Goal: Task Accomplishment & Management: Manage account settings

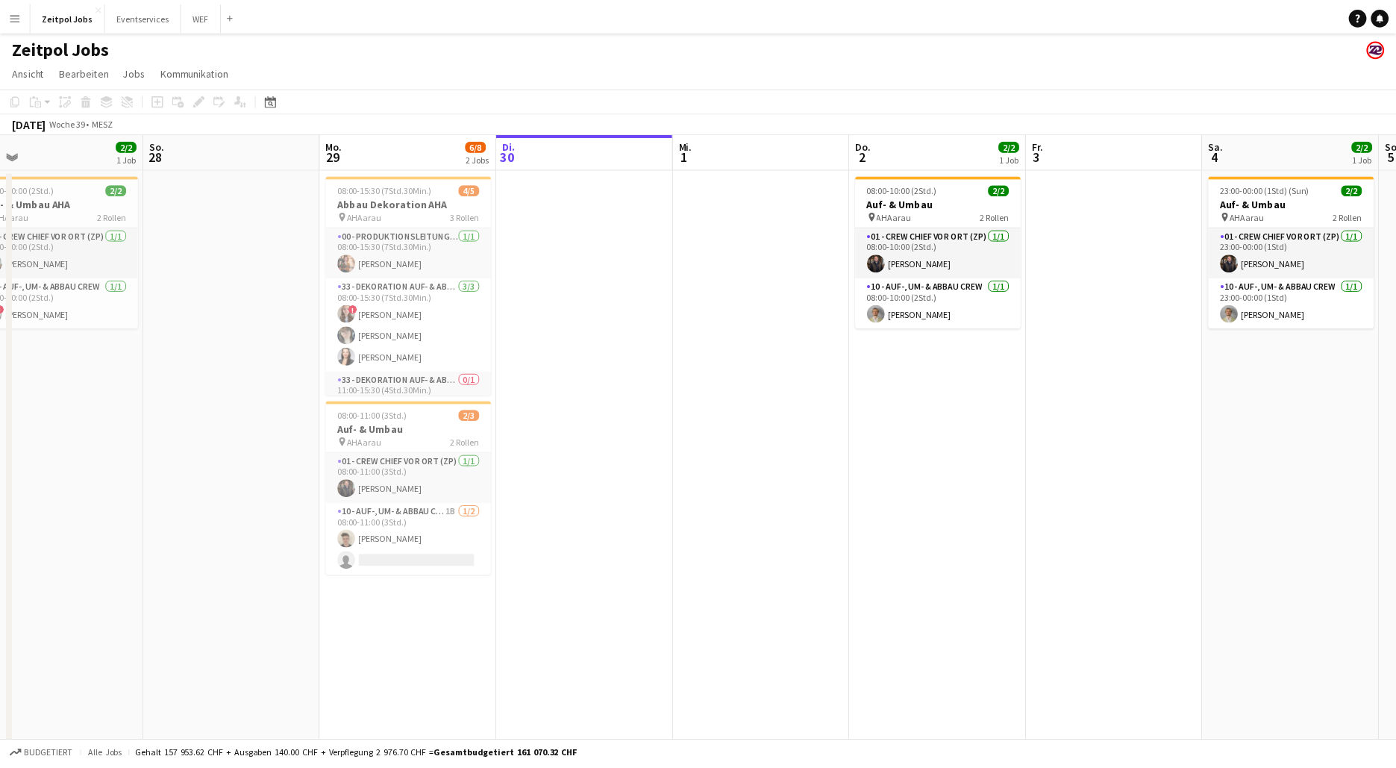
scroll to position [0, 351]
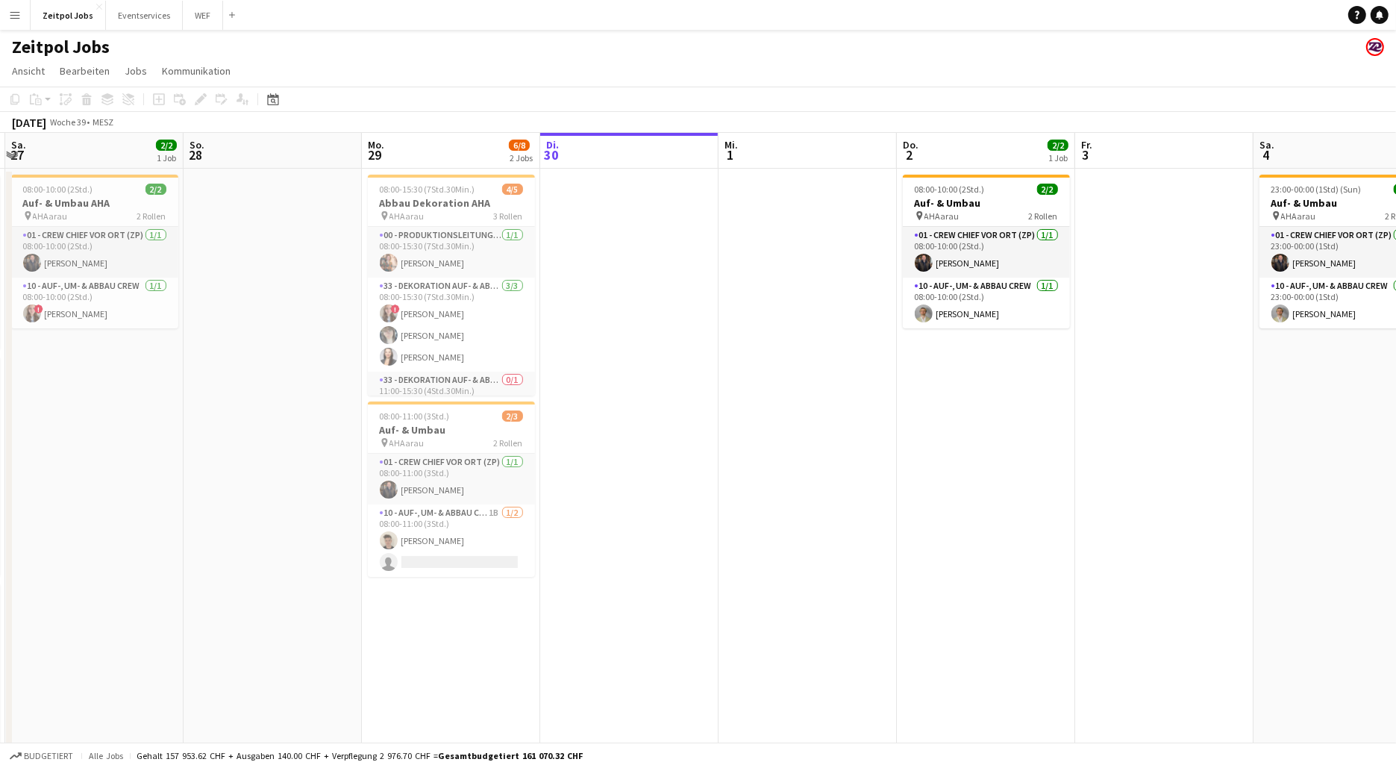
drag, startPoint x: 647, startPoint y: 432, endPoint x: 787, endPoint y: 451, distance: 141.5
click at [787, 451] on app-calendar-viewport "Do. 25 3/3 1 Job Fr. 26 11/11 3 Jobs Sa. 27 2/2 1 Job So. 28 Mo. 29 6/8 2 Jobs …" at bounding box center [698, 461] width 1396 height 657
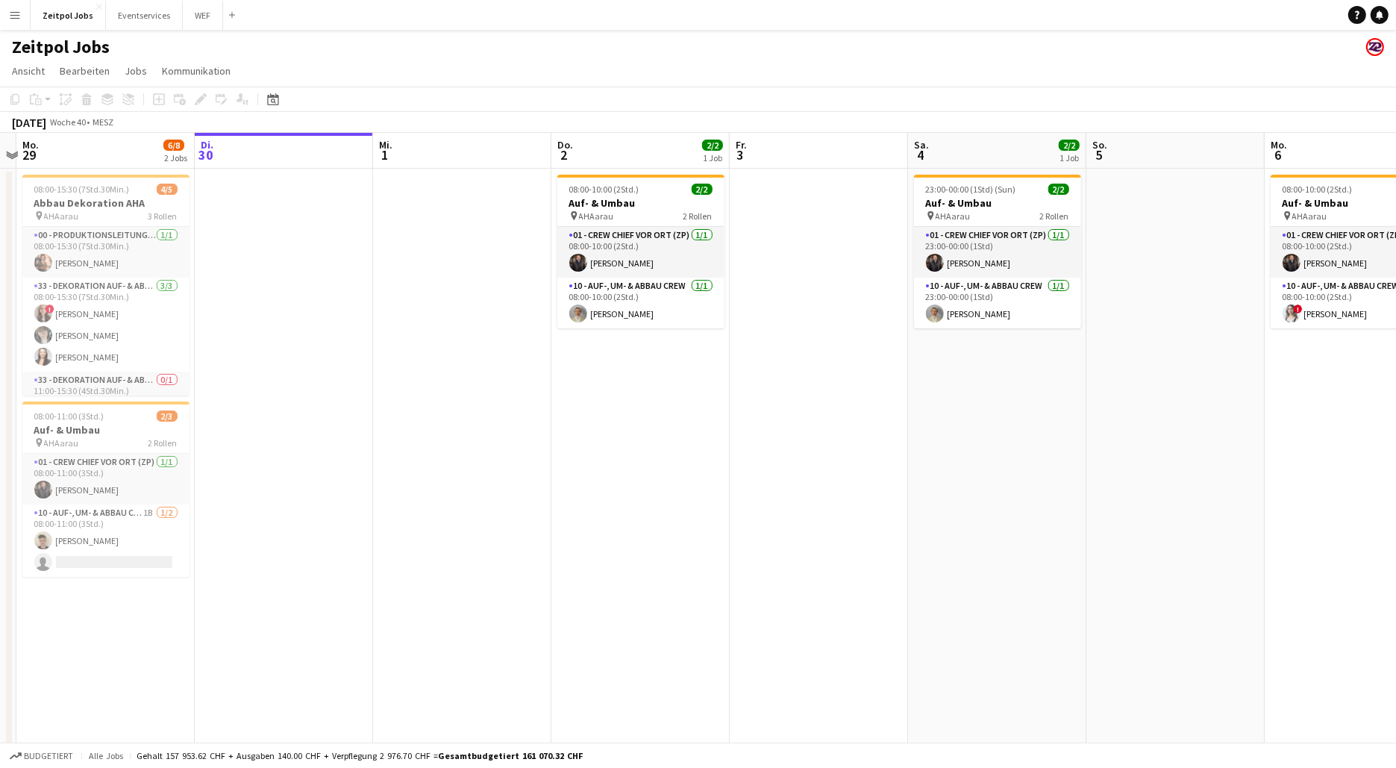
drag, startPoint x: 874, startPoint y: 406, endPoint x: 356, endPoint y: 401, distance: 517.8
click at [350, 408] on app-calendar-viewport "Fr. 26 11/11 3 Jobs Sa. 27 2/2 1 Job So. 28 Mo. 29 6/8 2 Jobs Di. 30 Mi. 1 Do. …" at bounding box center [698, 461] width 1396 height 657
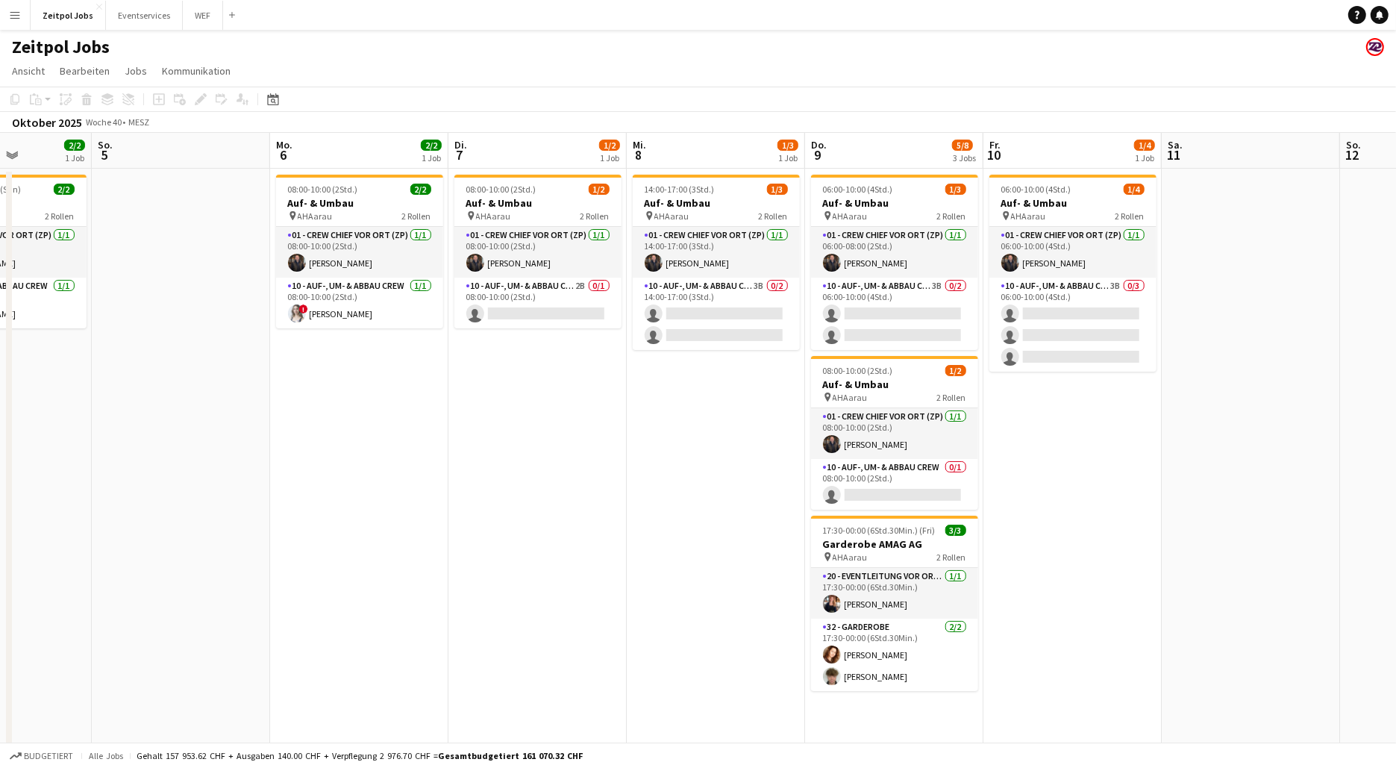
scroll to position [0, 445]
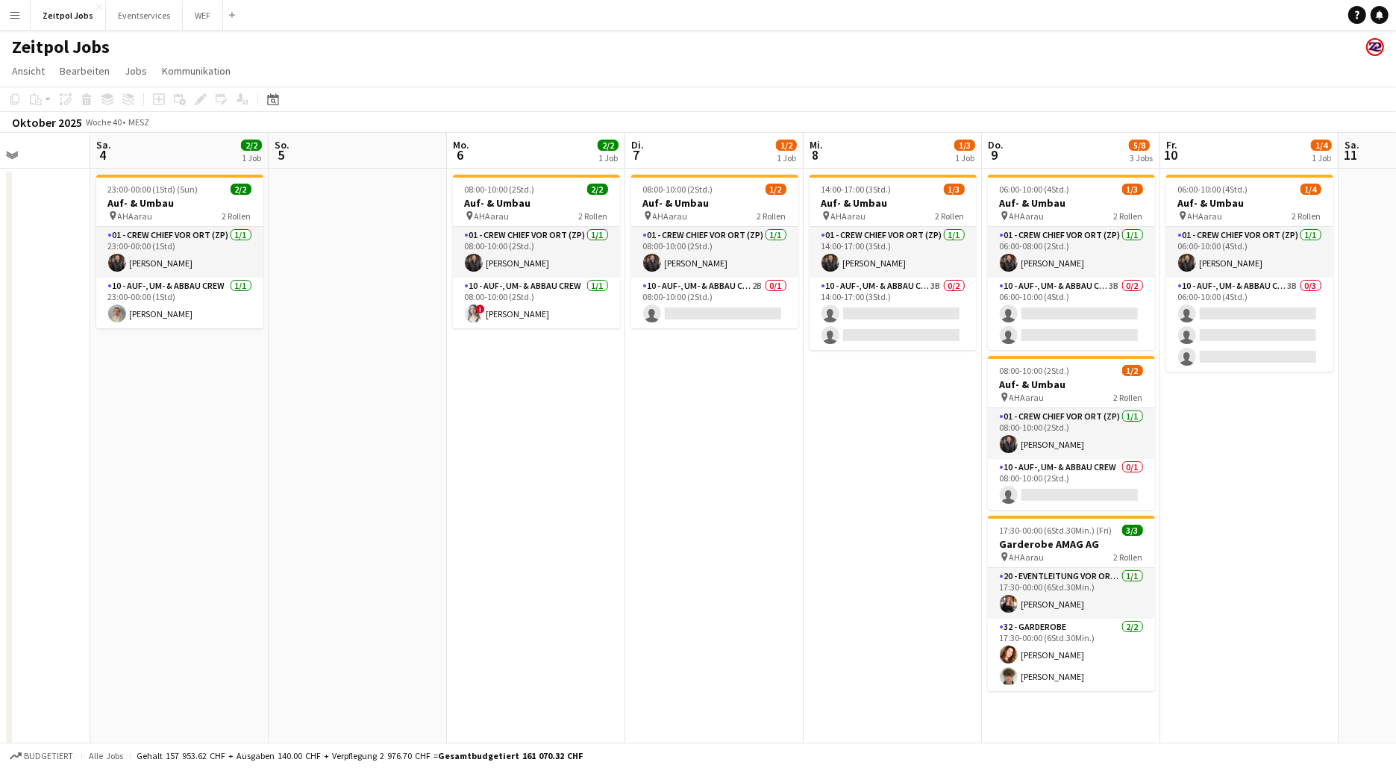
drag, startPoint x: 985, startPoint y: 367, endPoint x: 195, endPoint y: 307, distance: 791.6
click at [166, 339] on app-calendar-viewport "Mi. 1 Do. 2 2/2 1 Job Fr. 3 Sa. 4 2/2 1 Job So. 5 Mo. 6 2/2 1 Job Di. 7 1/2 1 J…" at bounding box center [698, 461] width 1396 height 657
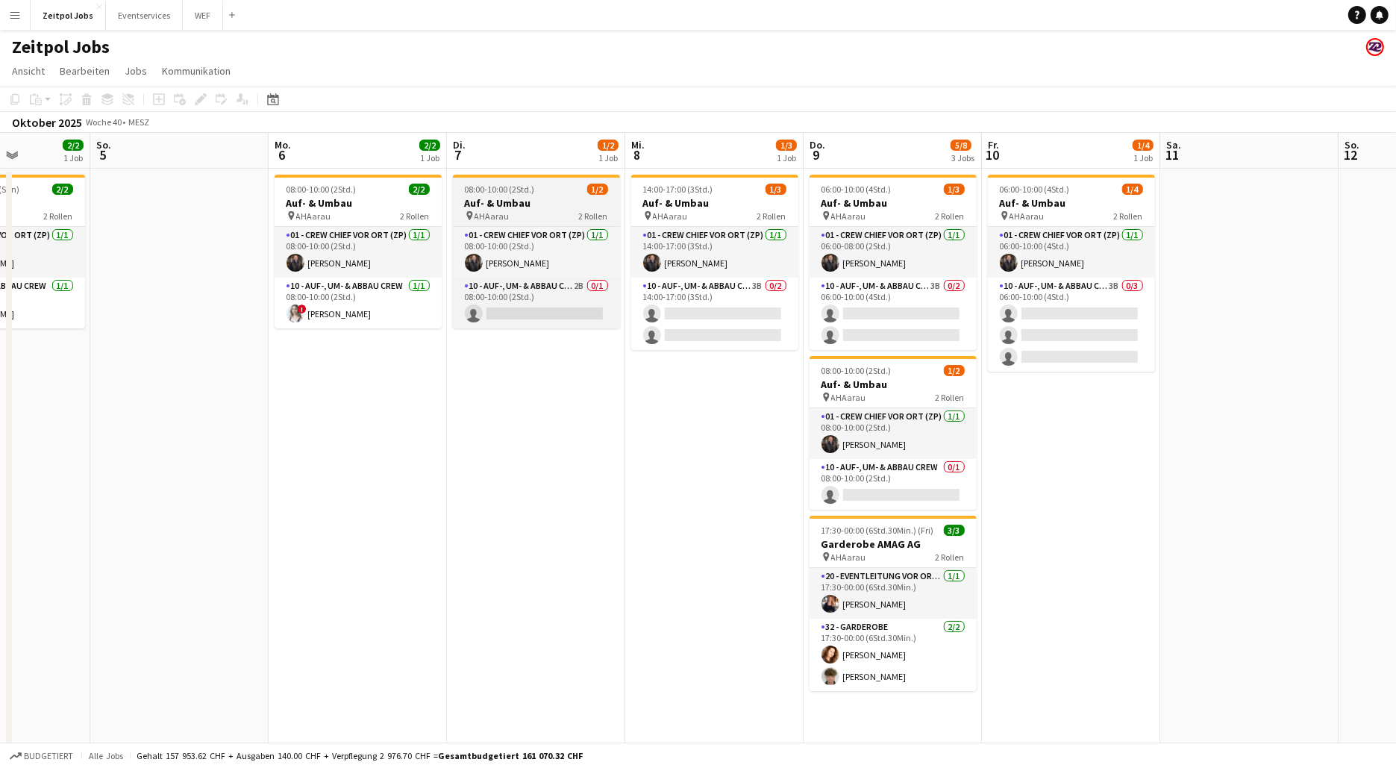
click at [518, 201] on h3 "Auf- & Umbau" at bounding box center [536, 202] width 167 height 13
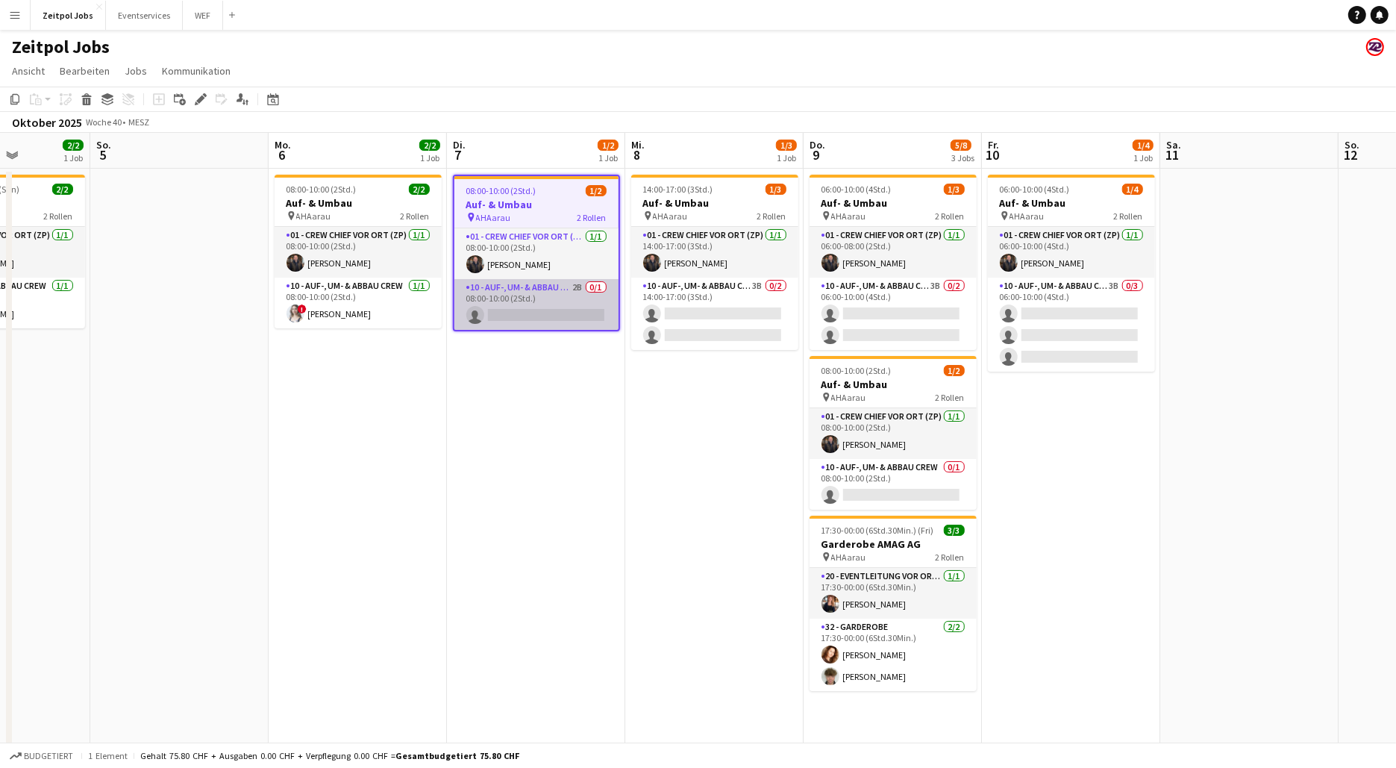
click at [541, 306] on app-card-role "10 - Auf-, Um- & Abbau Crew 2B 0/1 08:00-10:00 (2Std.) single-neutral-actions" at bounding box center [536, 304] width 164 height 51
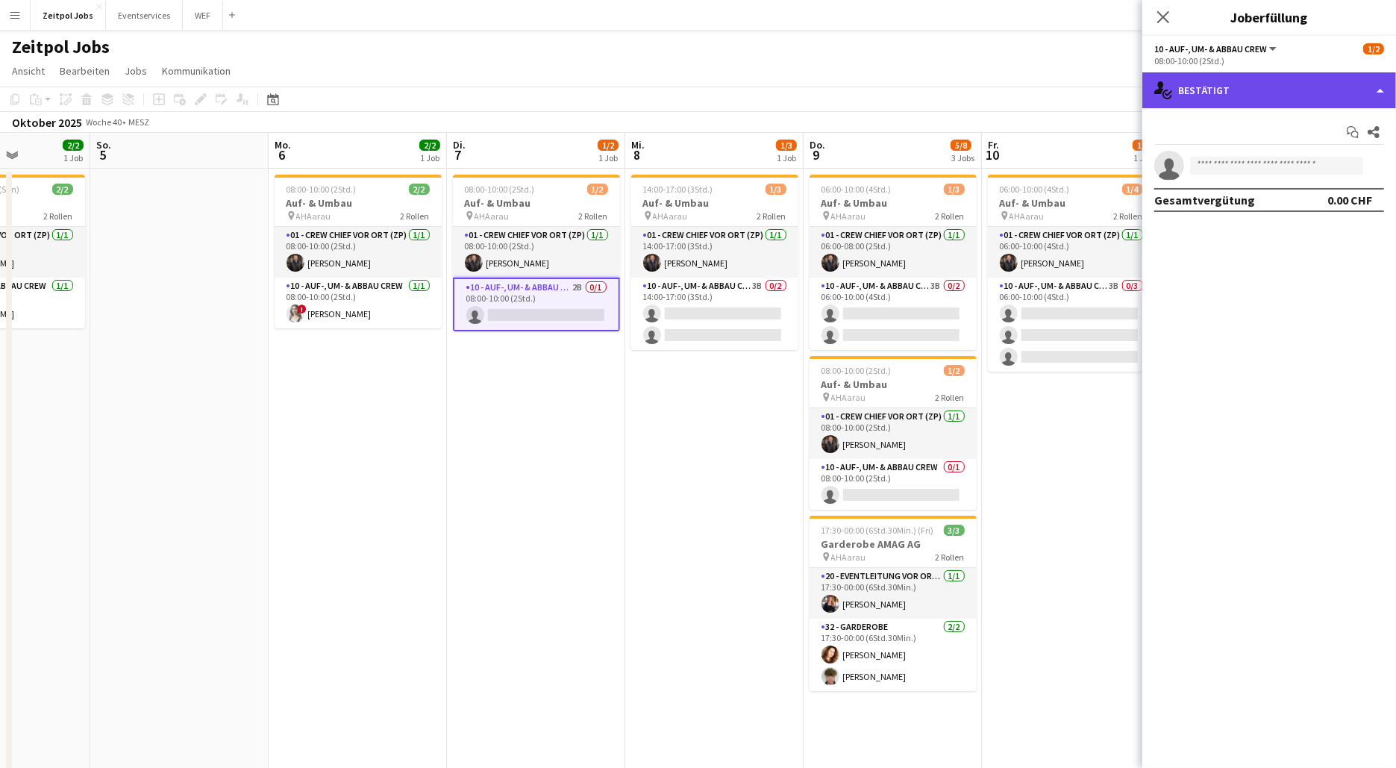
click at [1232, 90] on div "single-neutral-actions-check-2 Bestätigt" at bounding box center [1269, 90] width 254 height 36
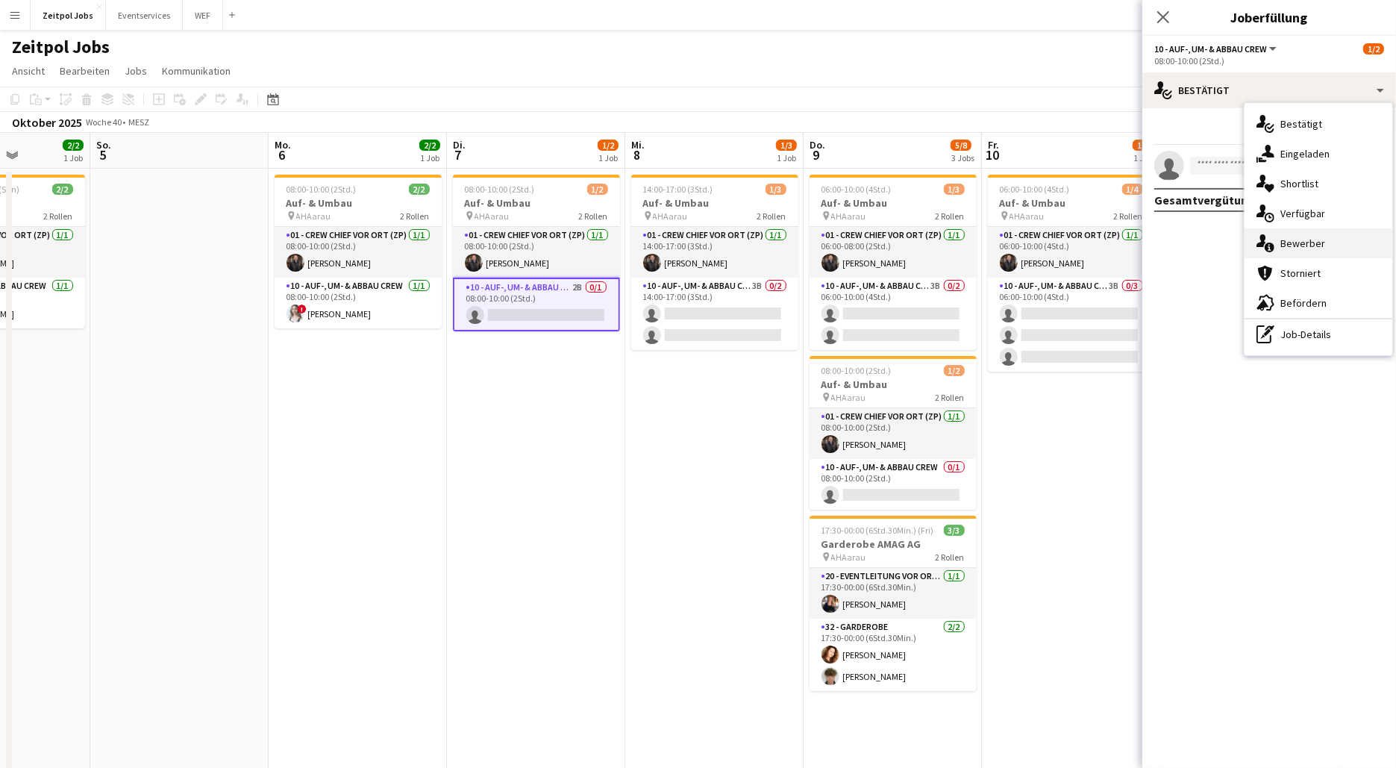
click at [1296, 233] on div "single-neutral-actions-information Bewerber" at bounding box center [1318, 243] width 148 height 30
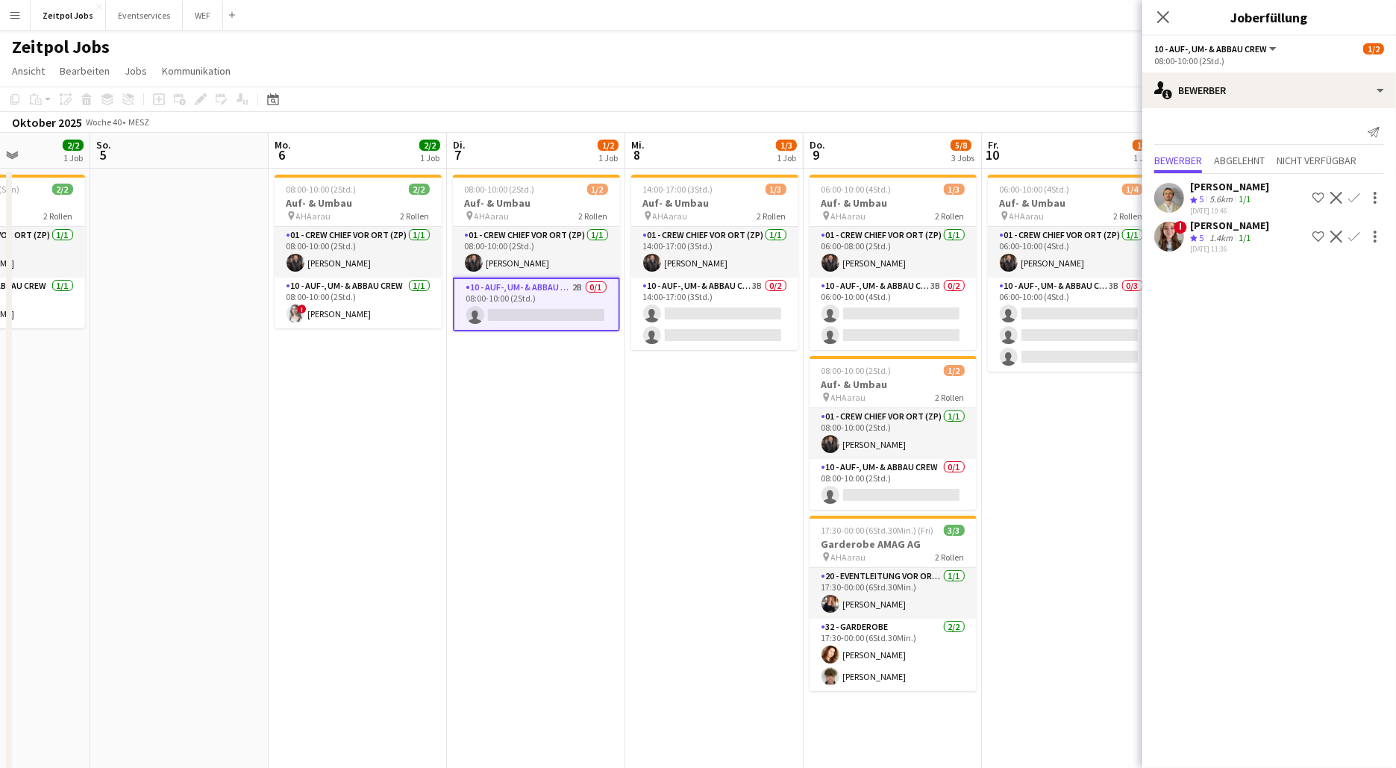
click at [1353, 232] on app-icon "Bestätigen" at bounding box center [1354, 237] width 12 height 12
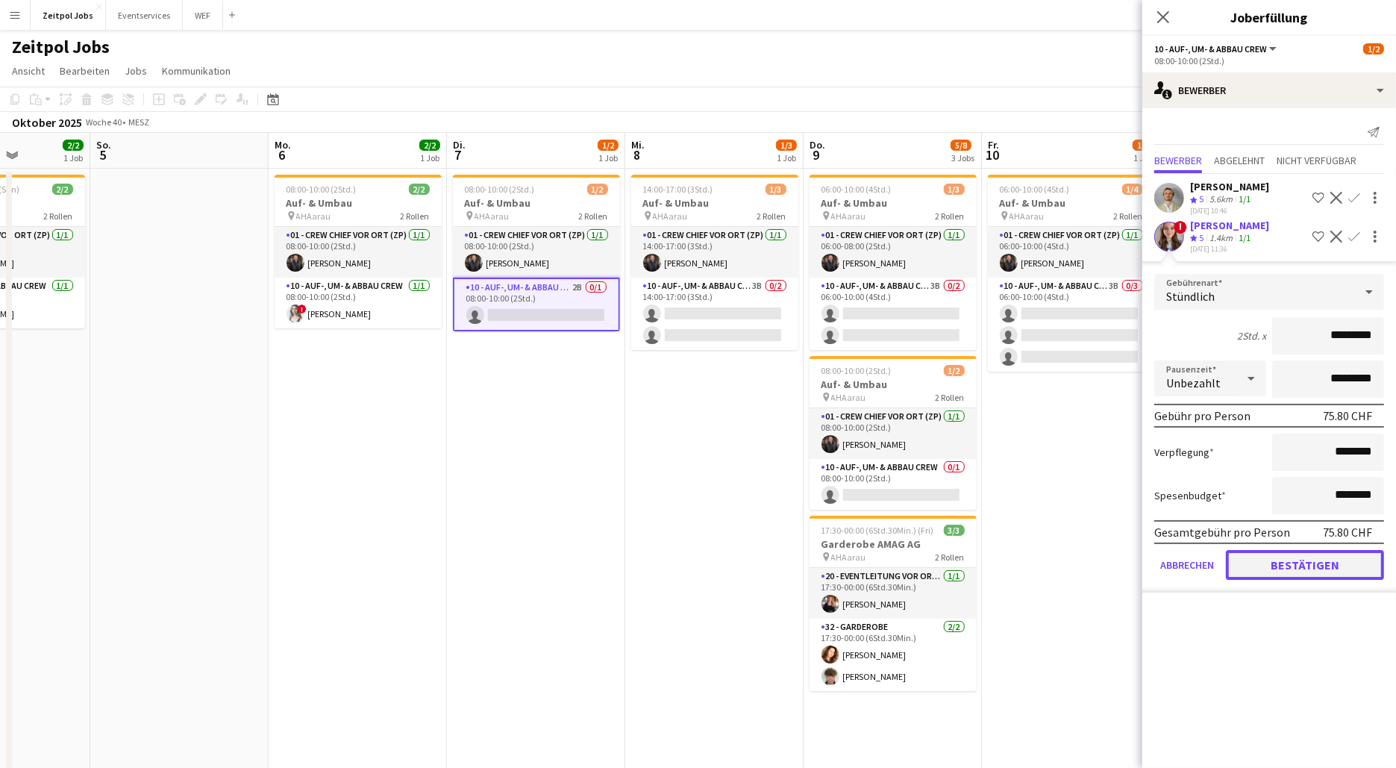
click at [1336, 563] on button "Bestätigen" at bounding box center [1305, 565] width 158 height 30
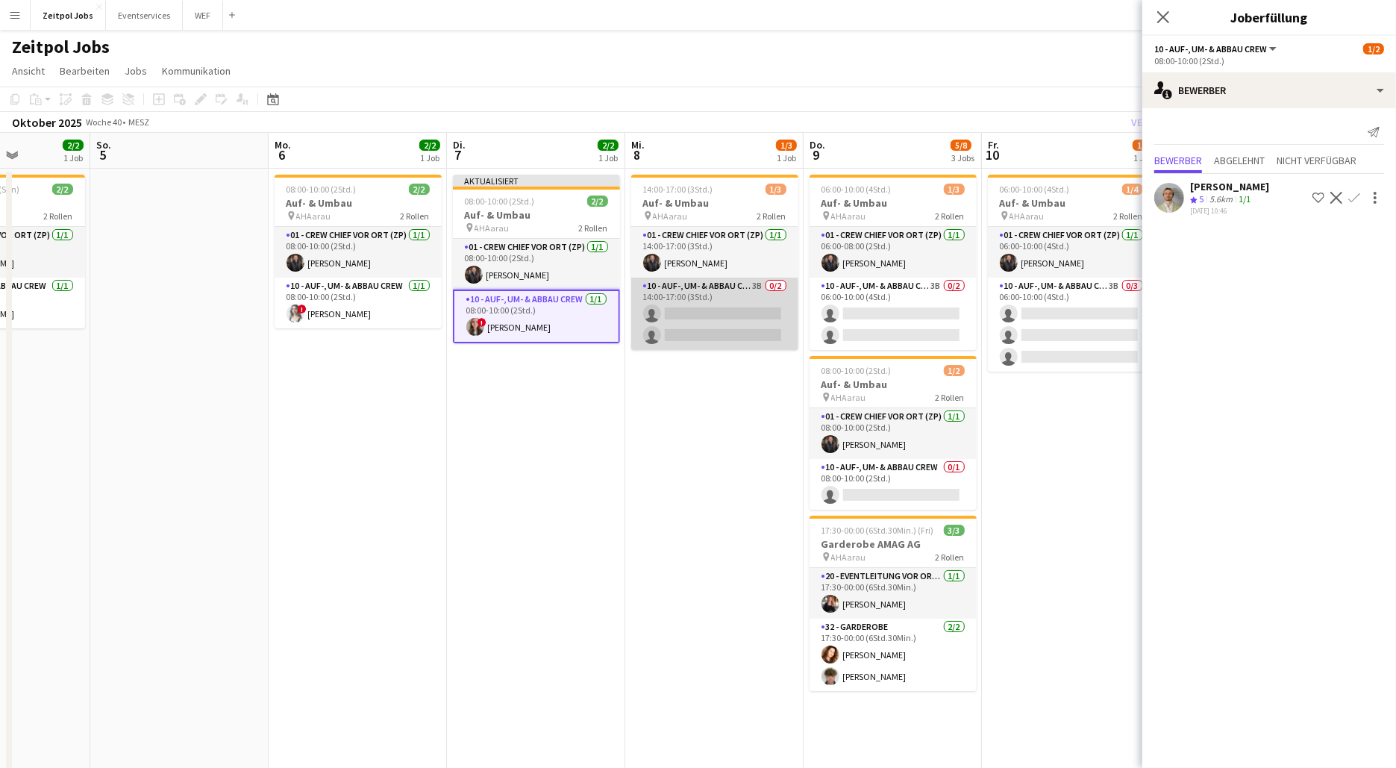
click at [748, 293] on app-card-role "10 - Auf-, Um- & Abbau Crew 3B 0/2 14:00-17:00 (3Std.) single-neutral-actions s…" at bounding box center [714, 314] width 167 height 72
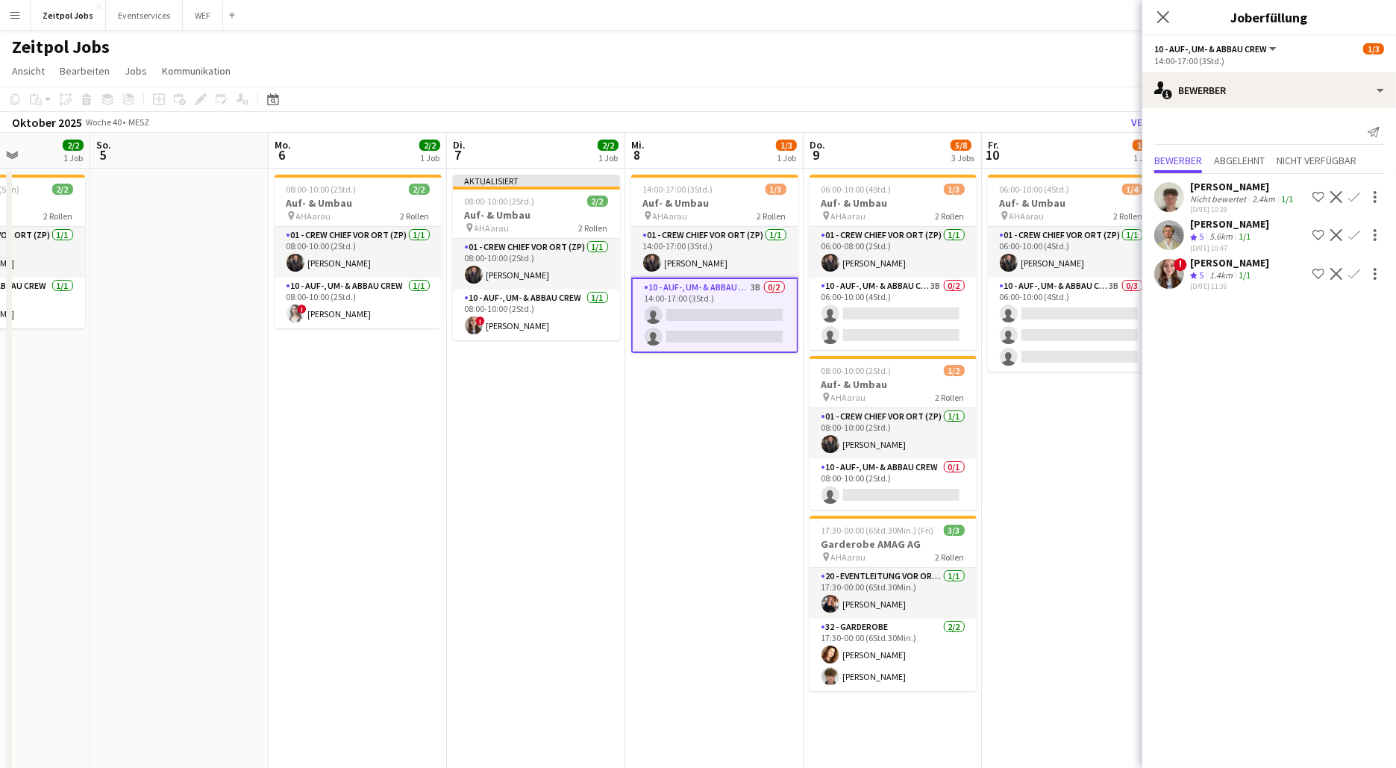
click at [1356, 195] on app-icon "Bestätigen" at bounding box center [1354, 197] width 12 height 12
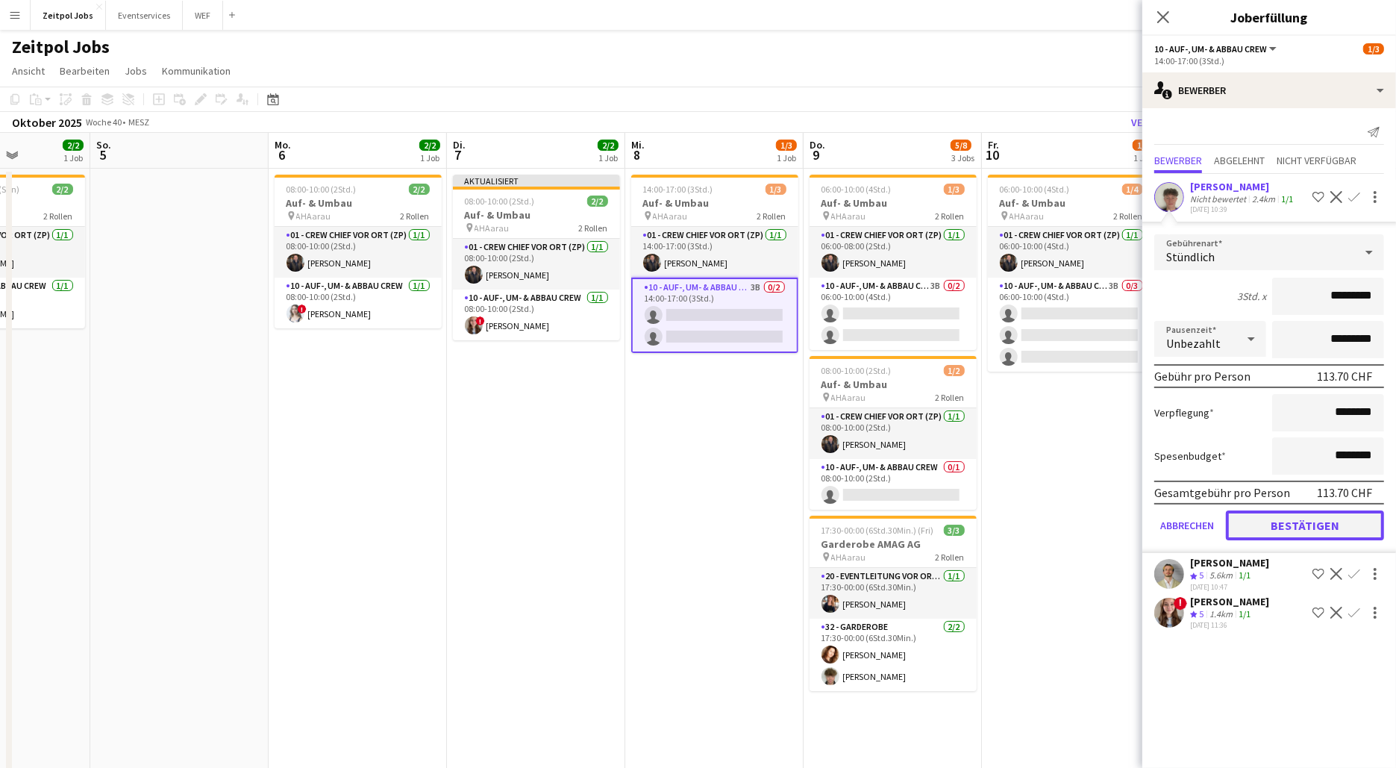
click at [1326, 514] on button "Bestätigen" at bounding box center [1305, 525] width 158 height 30
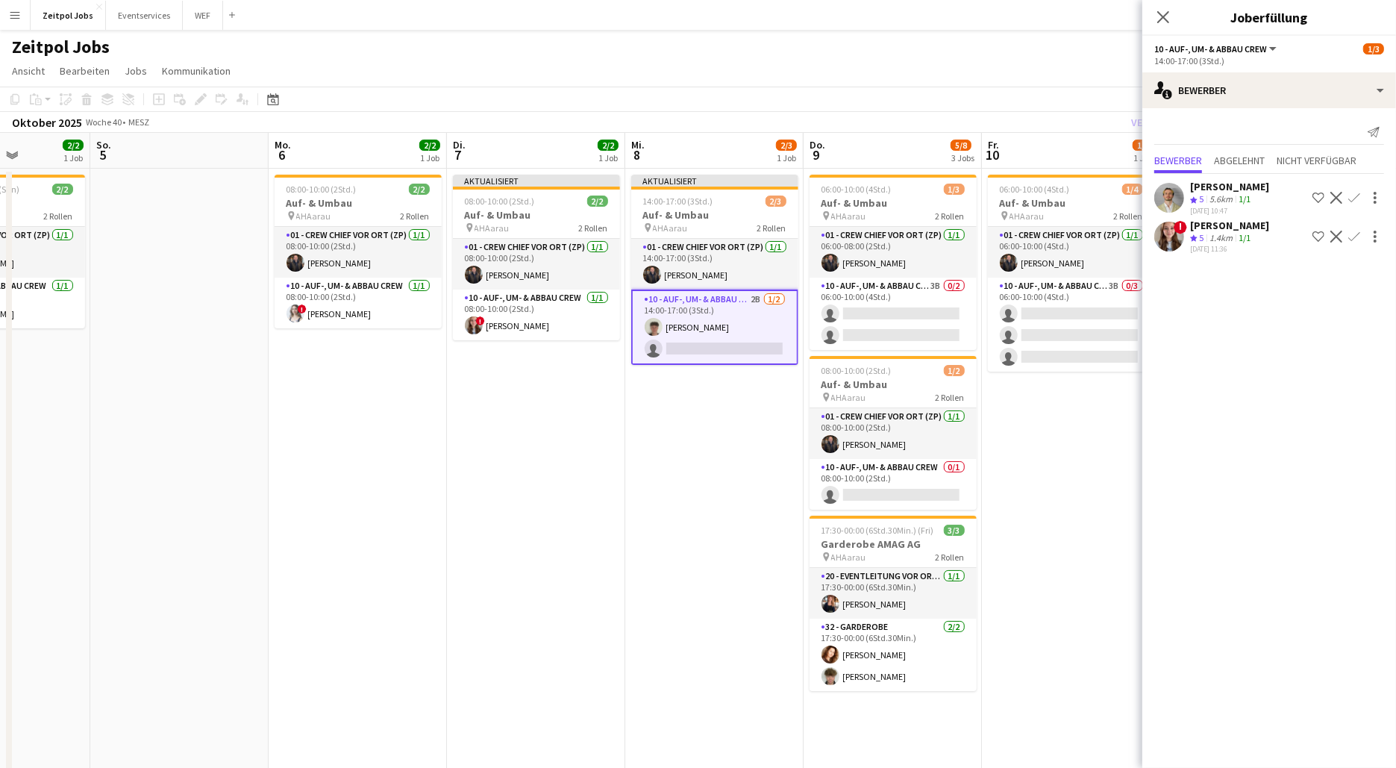
click at [1361, 197] on button "Bestätigen" at bounding box center [1354, 198] width 18 height 18
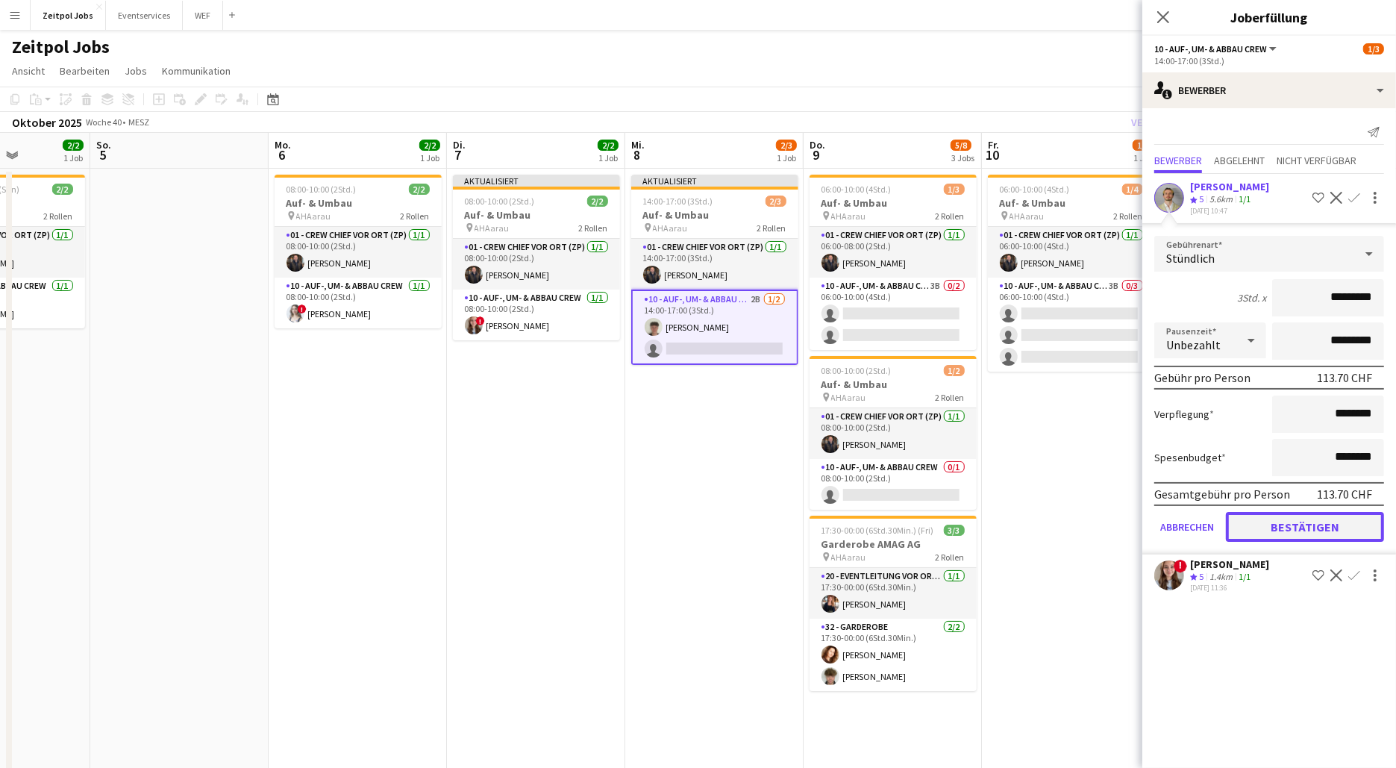
click at [1277, 518] on button "Bestätigen" at bounding box center [1305, 527] width 158 height 30
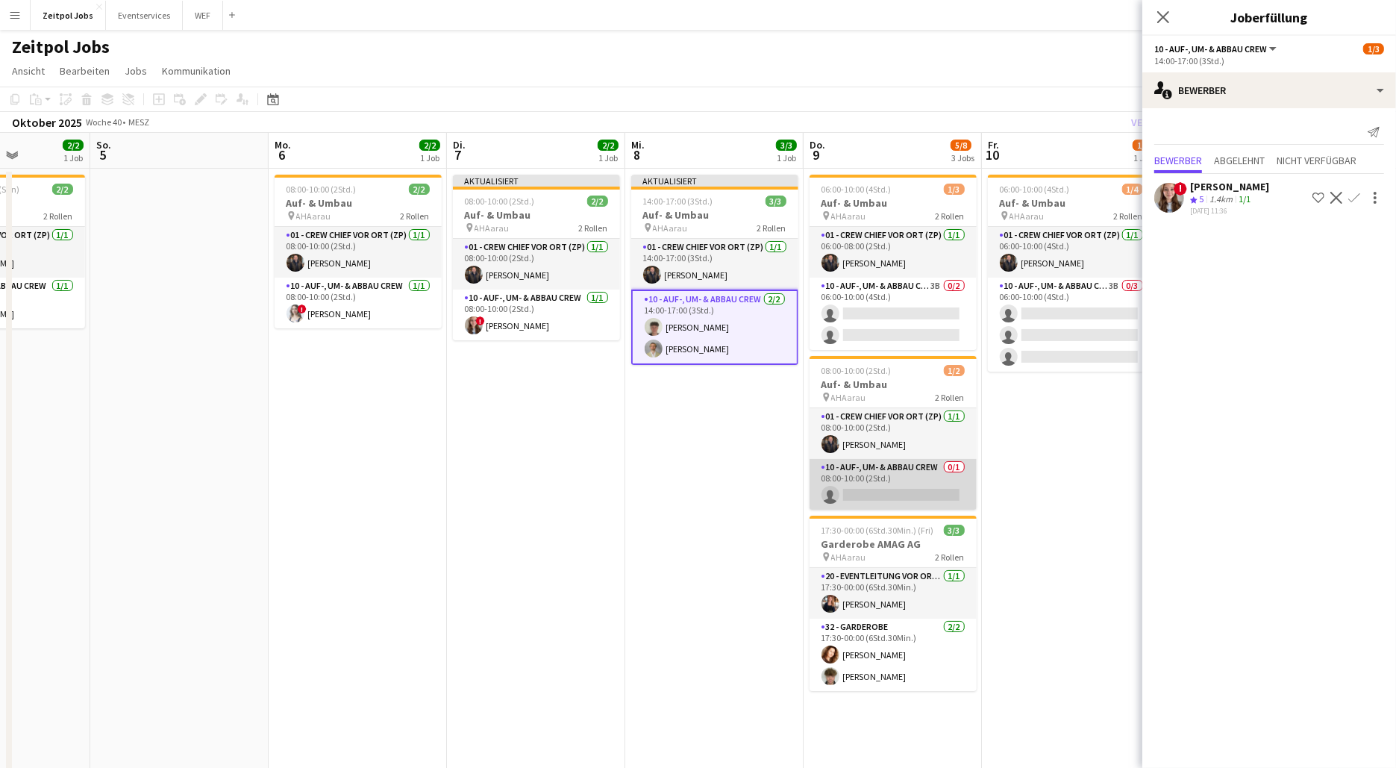
click at [930, 468] on app-card-role "10 - Auf-, Um- & Abbau Crew 0/1 08:00-10:00 (2Std.) single-neutral-actions" at bounding box center [892, 484] width 167 height 51
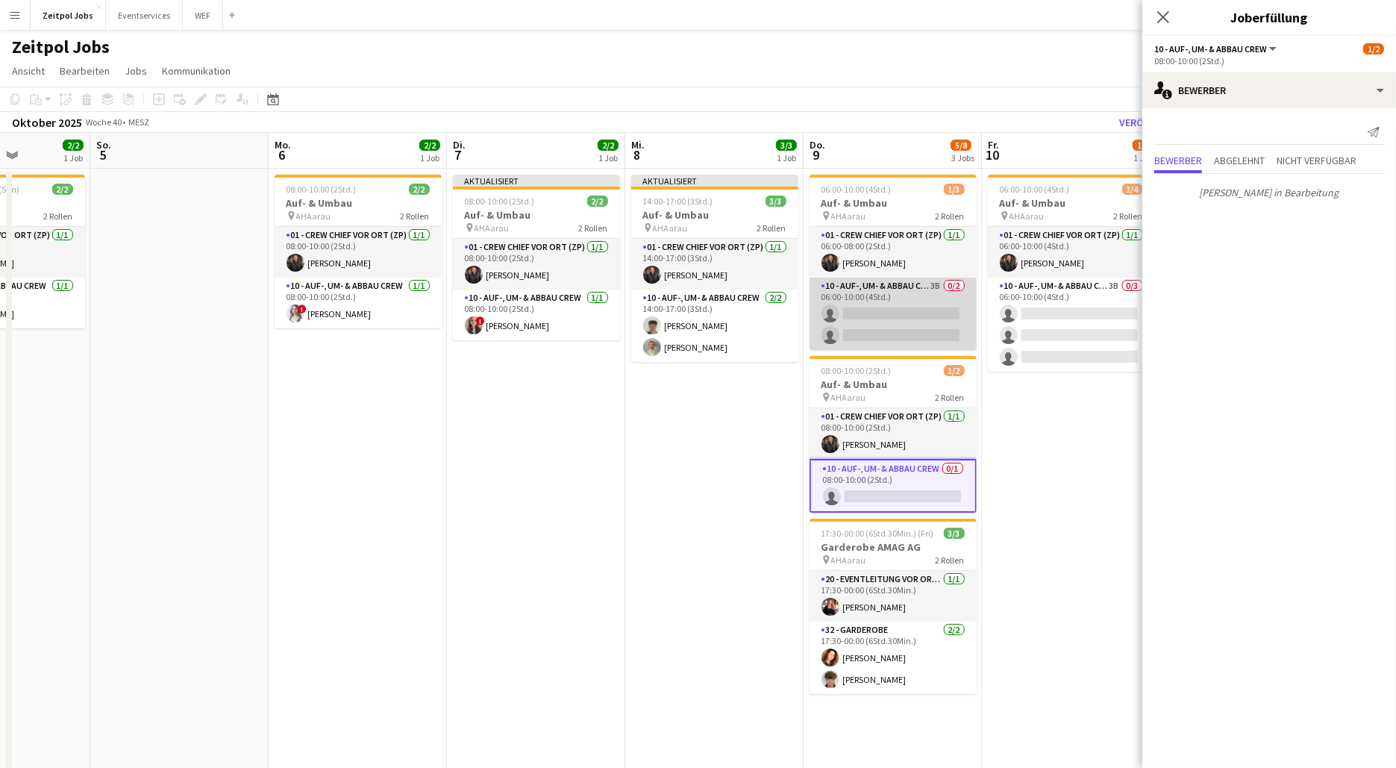
click at [930, 298] on app-card-role "10 - Auf-, Um- & Abbau Crew 3B 0/2 06:00-10:00 (4Std.) single-neutral-actions s…" at bounding box center [892, 314] width 167 height 72
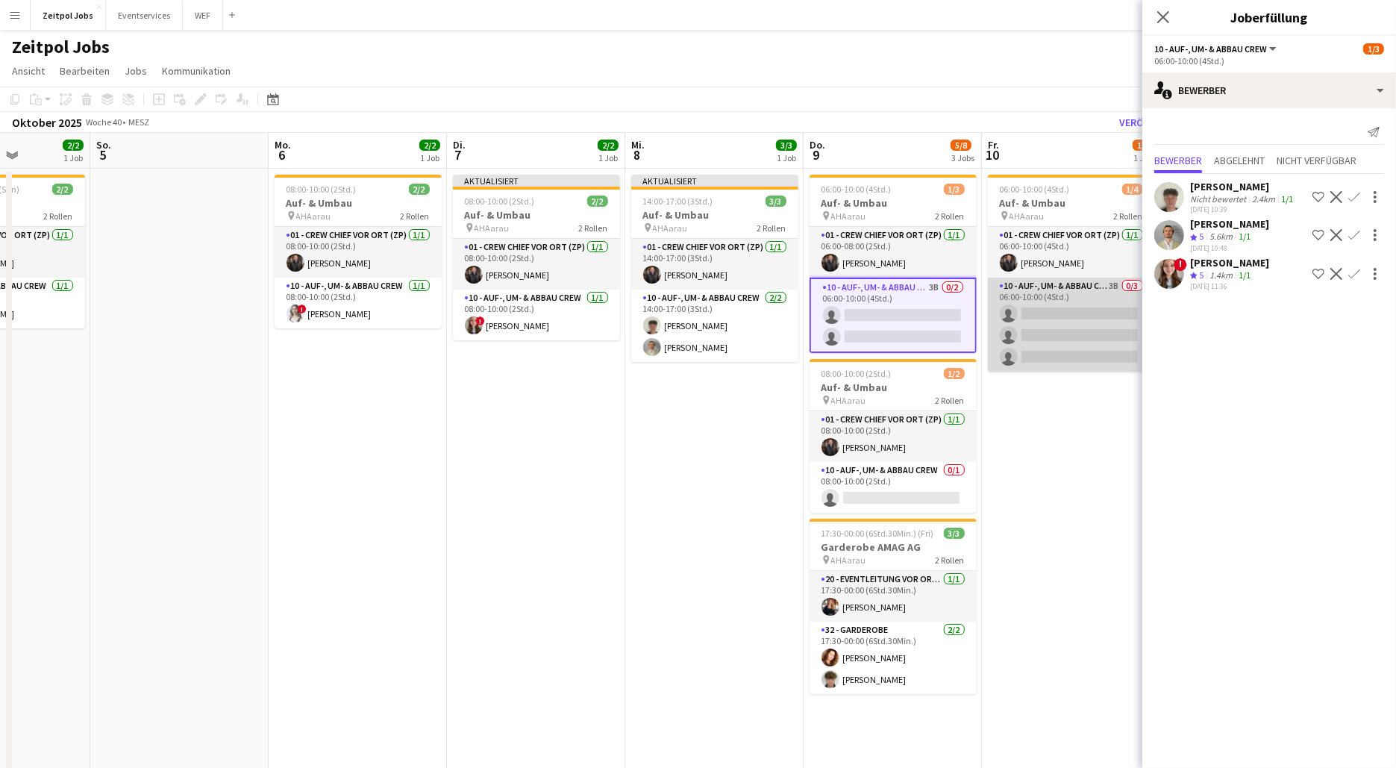
click at [1071, 289] on app-card-role "10 - Auf-, Um- & Abbau Crew 3B 0/3 06:00-10:00 (4Std.) single-neutral-actions s…" at bounding box center [1071, 325] width 167 height 94
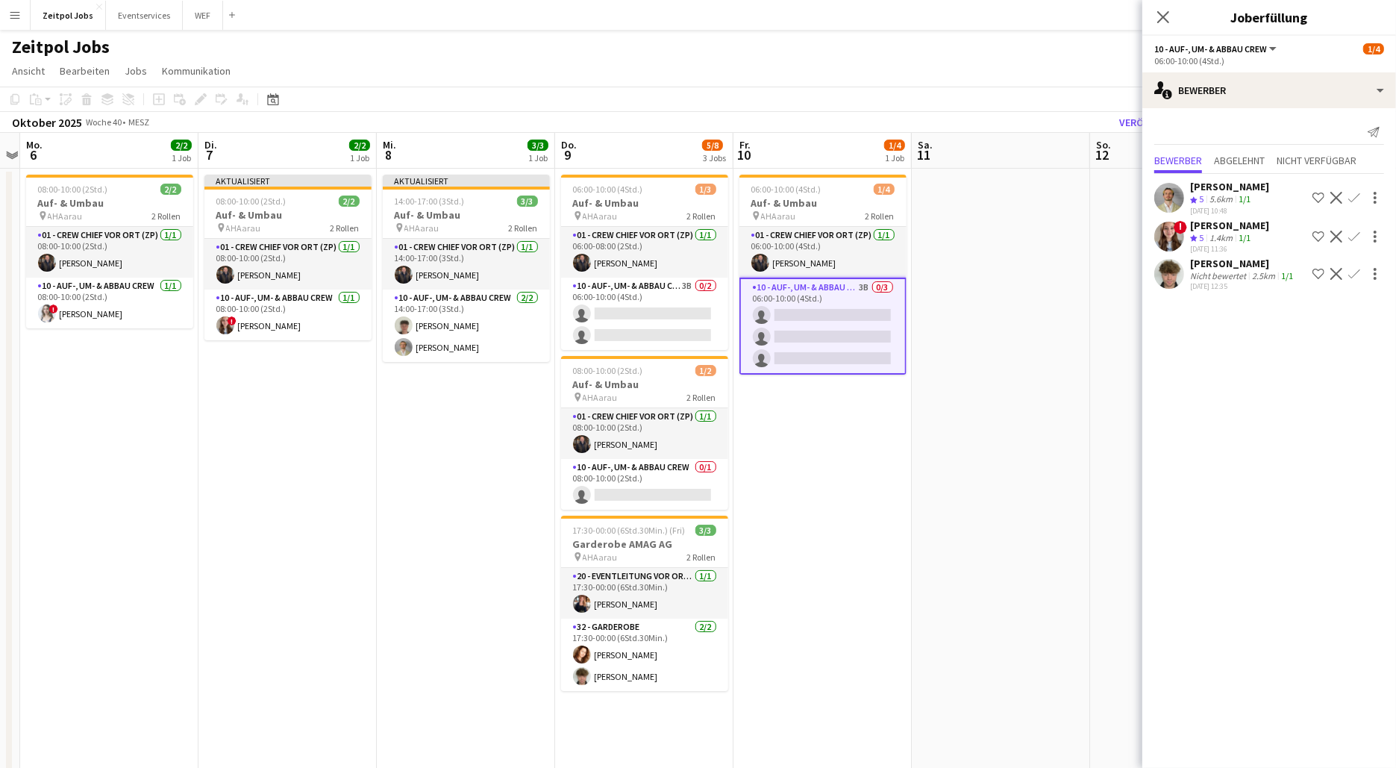
scroll to position [0, 524]
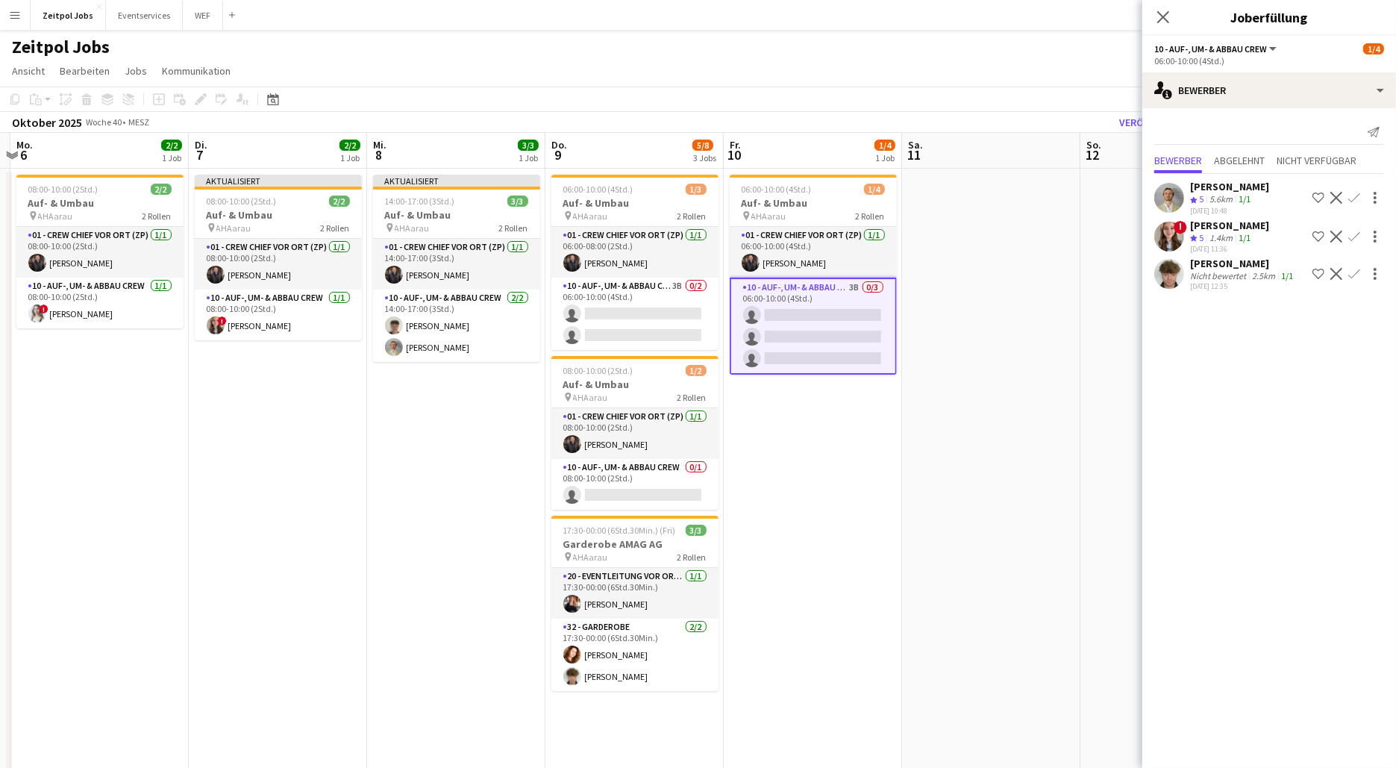
drag, startPoint x: 1049, startPoint y: 462, endPoint x: 806, endPoint y: 455, distance: 242.5
click at [806, 455] on app-calendar-viewport "Fr. 3 Sa. 4 2/2 1 Job So. 5 Mo. 6 2/2 1 Job Di. 7 2/2 1 Job Mi. 8 3/3 1 Job Do.…" at bounding box center [698, 461] width 1396 height 657
click at [1357, 232] on app-icon "Bestätigen" at bounding box center [1354, 237] width 12 height 12
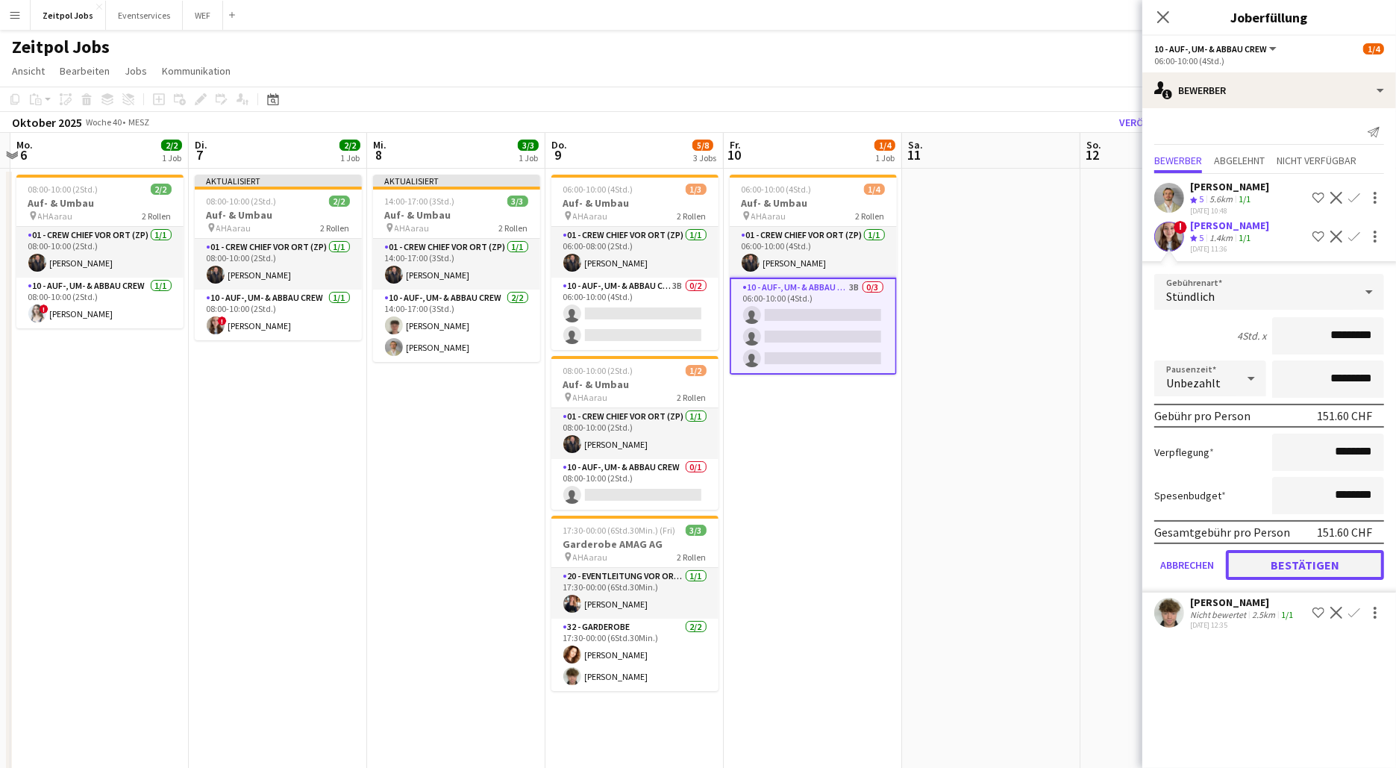
click at [1298, 556] on button "Bestätigen" at bounding box center [1305, 565] width 158 height 30
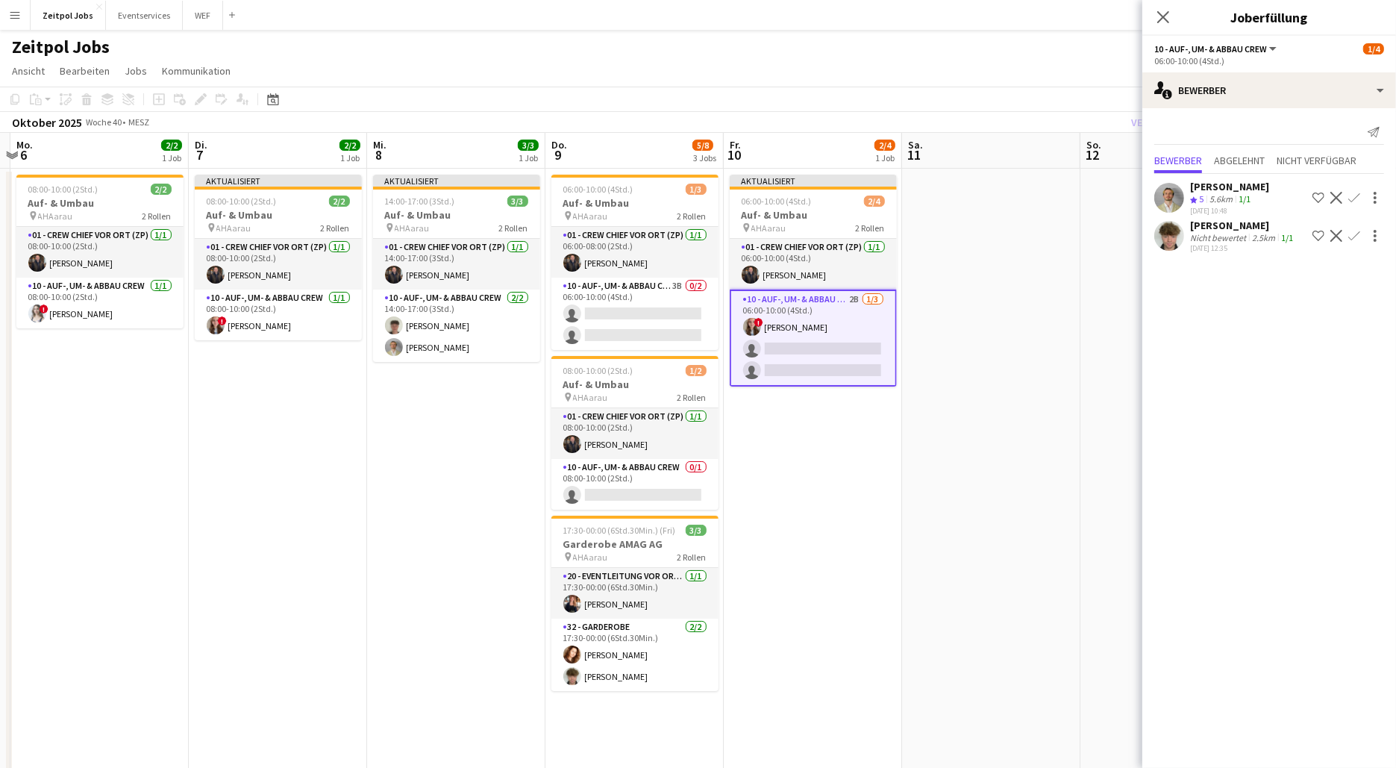
click at [1350, 238] on app-icon "Bestätigen" at bounding box center [1354, 236] width 12 height 12
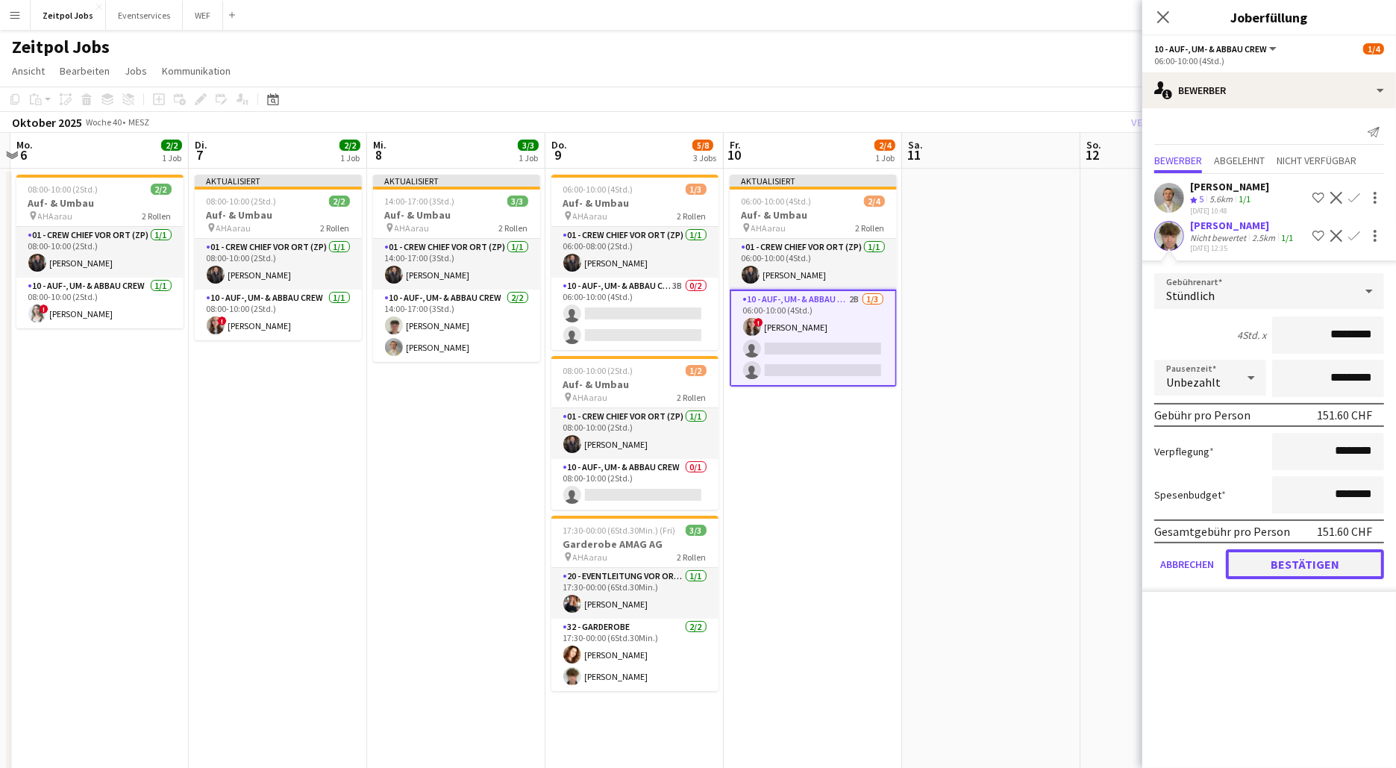
click at [1318, 560] on button "Bestätigen" at bounding box center [1305, 564] width 158 height 30
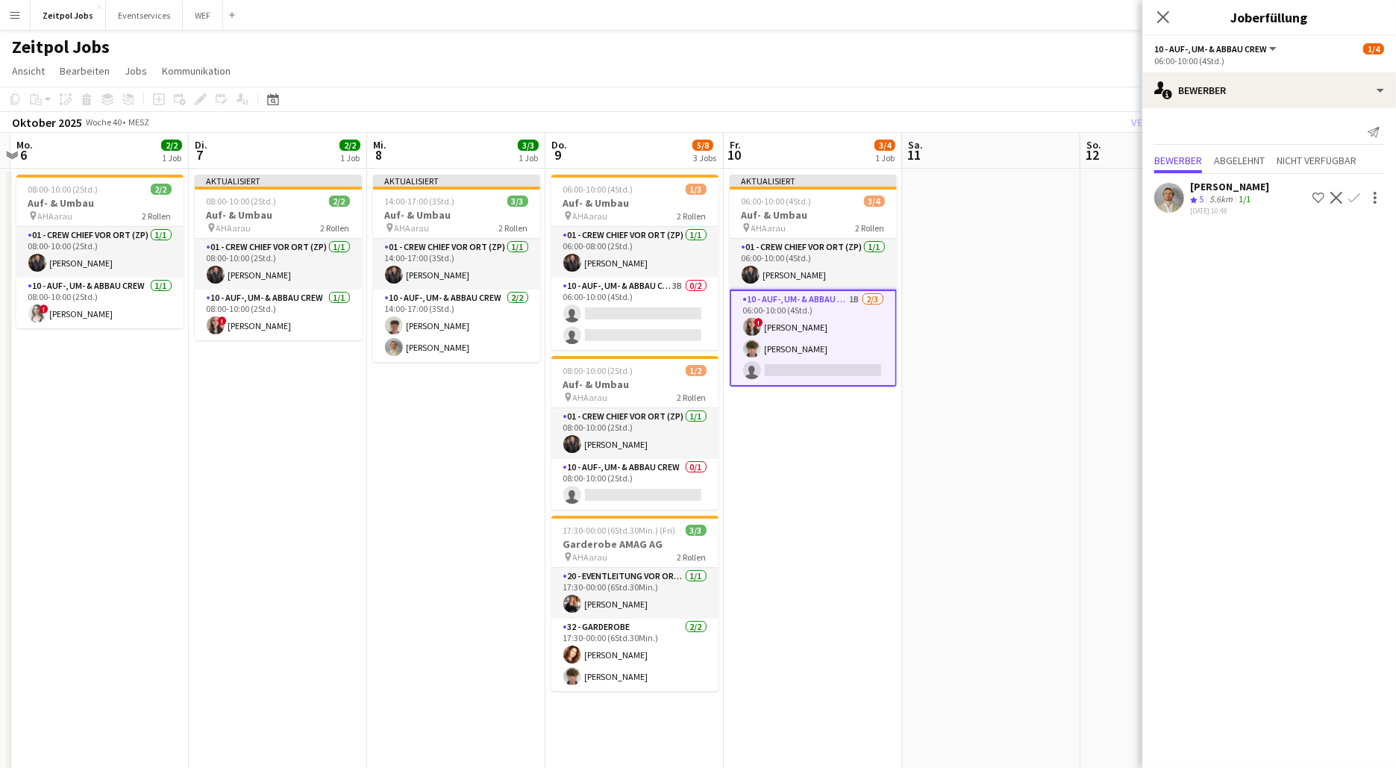
click at [1356, 199] on app-icon "Bestätigen" at bounding box center [1354, 198] width 12 height 12
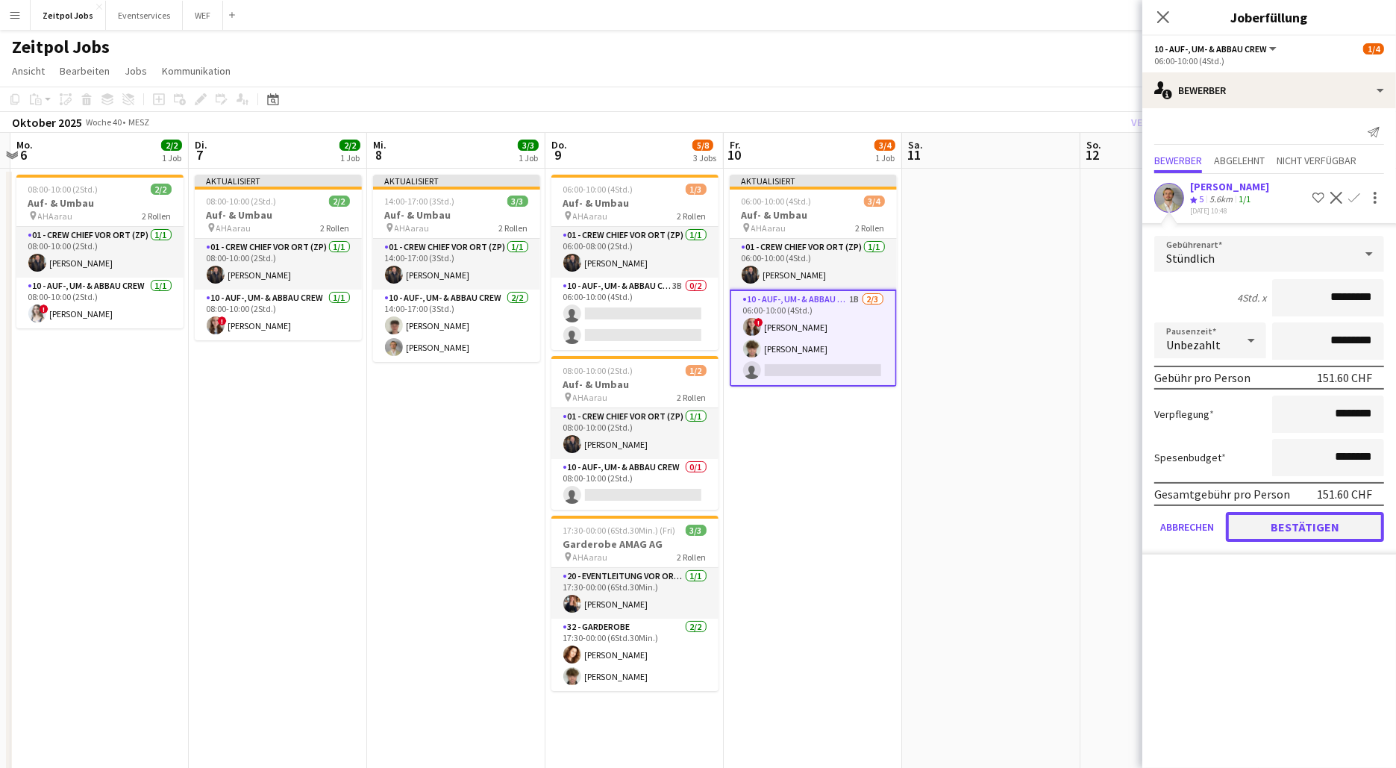
click at [1291, 522] on button "Bestätigen" at bounding box center [1305, 527] width 158 height 30
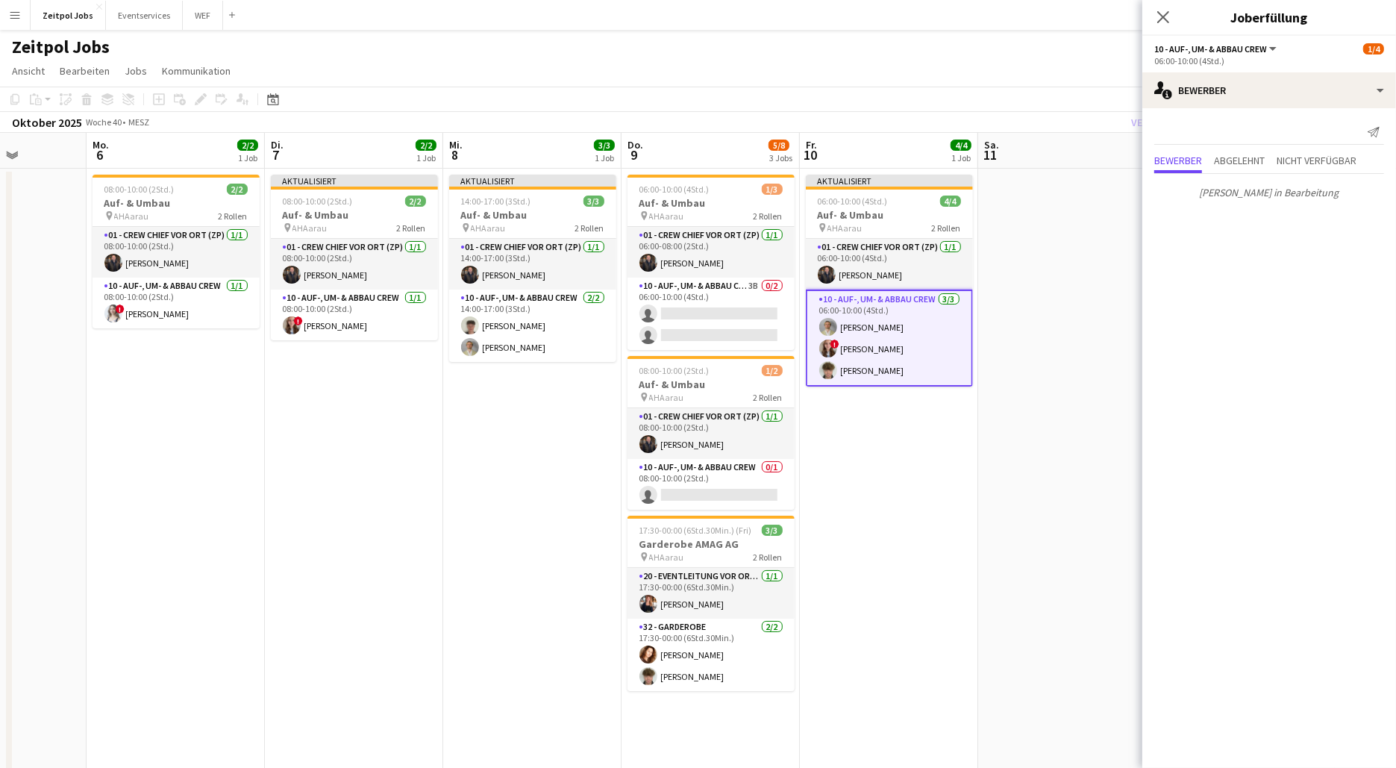
scroll to position [0, 465]
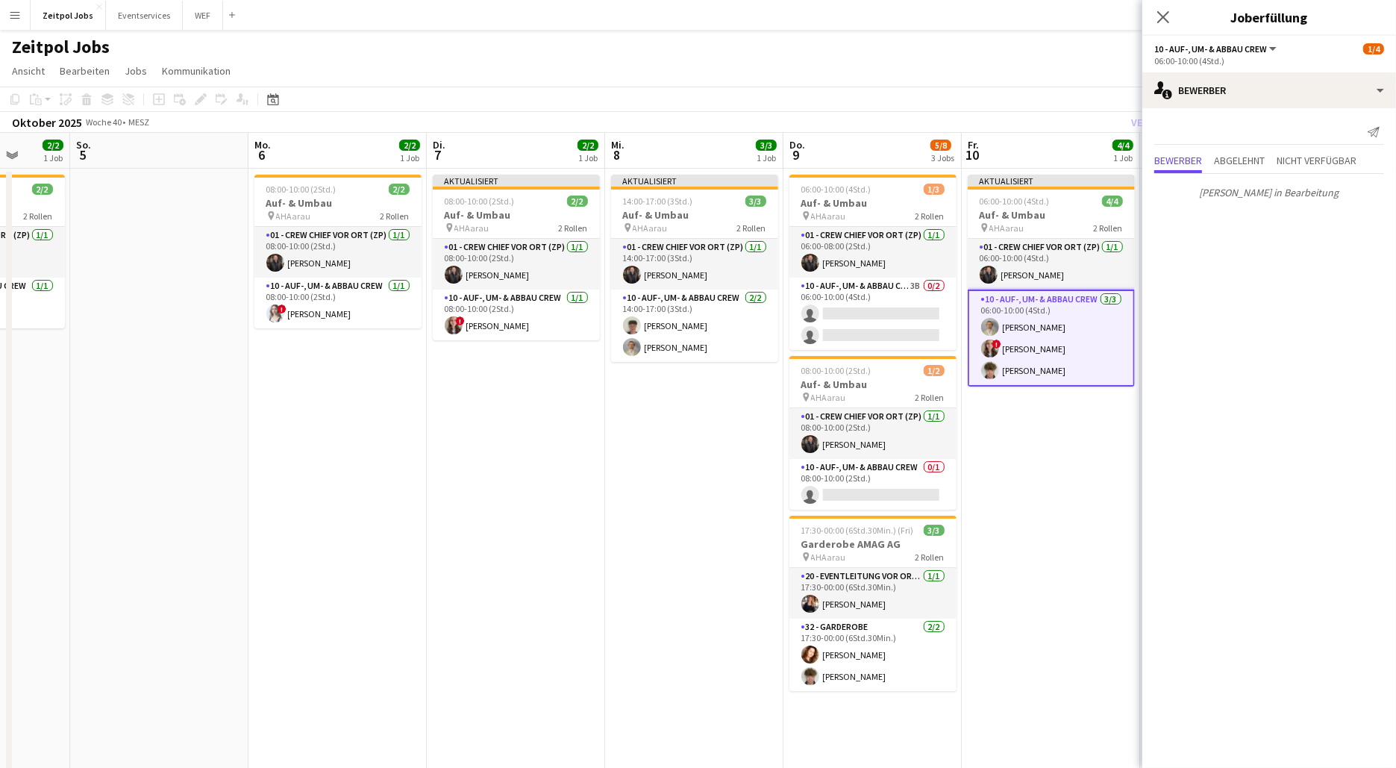
drag, startPoint x: 427, startPoint y: 448, endPoint x: 665, endPoint y: 455, distance: 238.1
click at [665, 455] on app-calendar-viewport "Do. 2 2/2 1 Job Fr. 3 Sa. 4 2/2 1 Job So. 5 Mo. 6 2/2 1 Job Di. 7 2/2 1 Job Mi.…" at bounding box center [698, 461] width 1396 height 657
click at [904, 293] on app-card-role "10 - Auf-, Um- & Abbau Crew 3B 0/2 06:00-10:00 (4Std.) single-neutral-actions s…" at bounding box center [872, 314] width 167 height 72
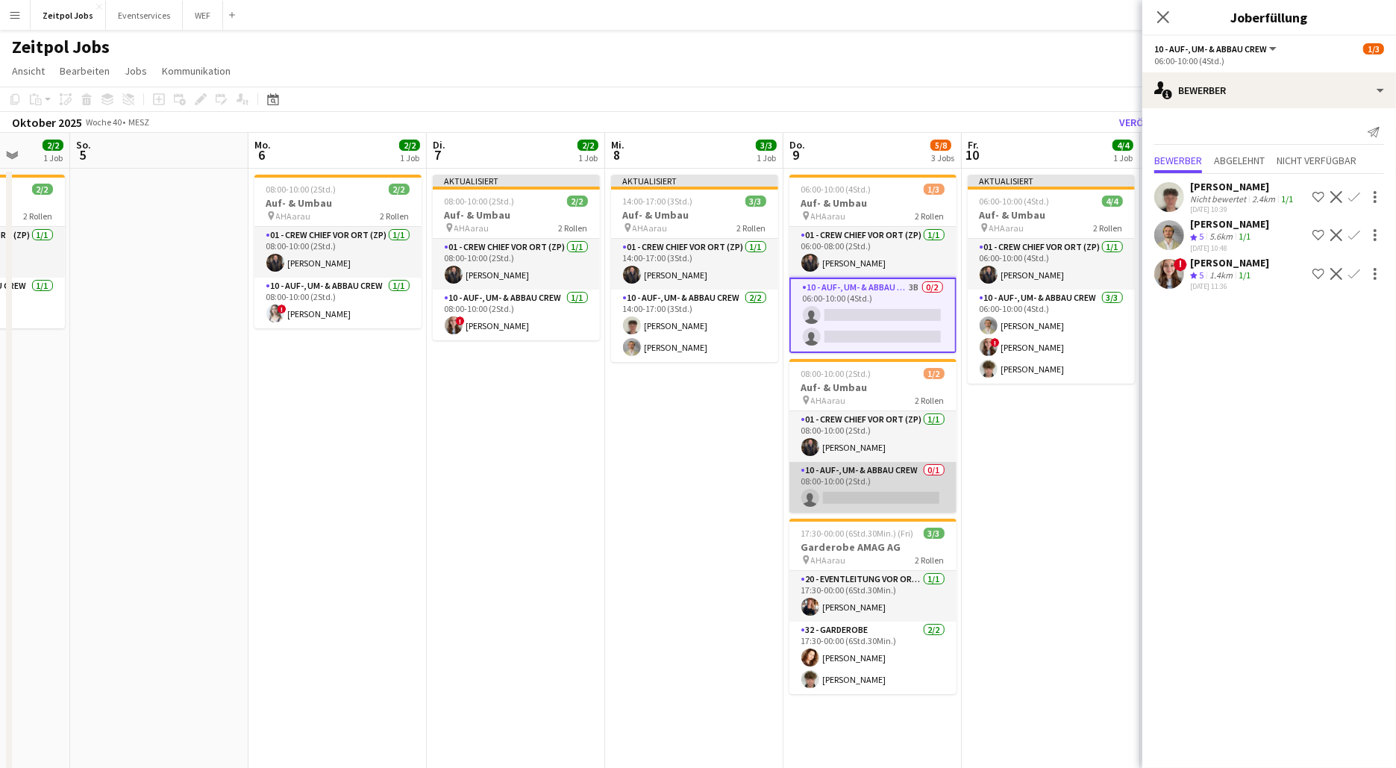
click at [865, 468] on app-card-role "10 - Auf-, Um- & Abbau Crew 0/1 08:00-10:00 (2Std.) single-neutral-actions" at bounding box center [872, 487] width 167 height 51
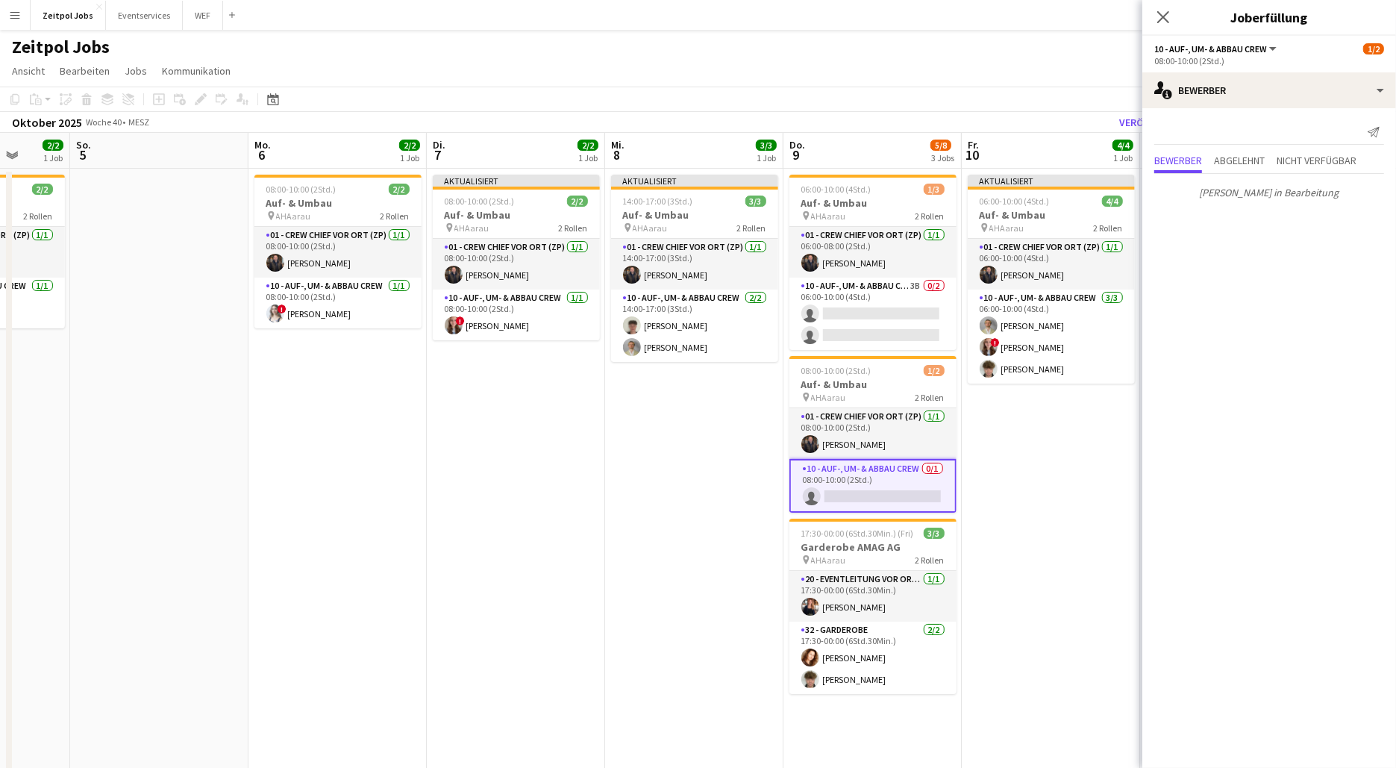
click at [671, 425] on app-date-cell "Aktualisiert 14:00-17:00 (3Std.) 3/3 Auf- & Umbau pin AHAarau 2 Rollen 01 - Cre…" at bounding box center [694, 479] width 178 height 621
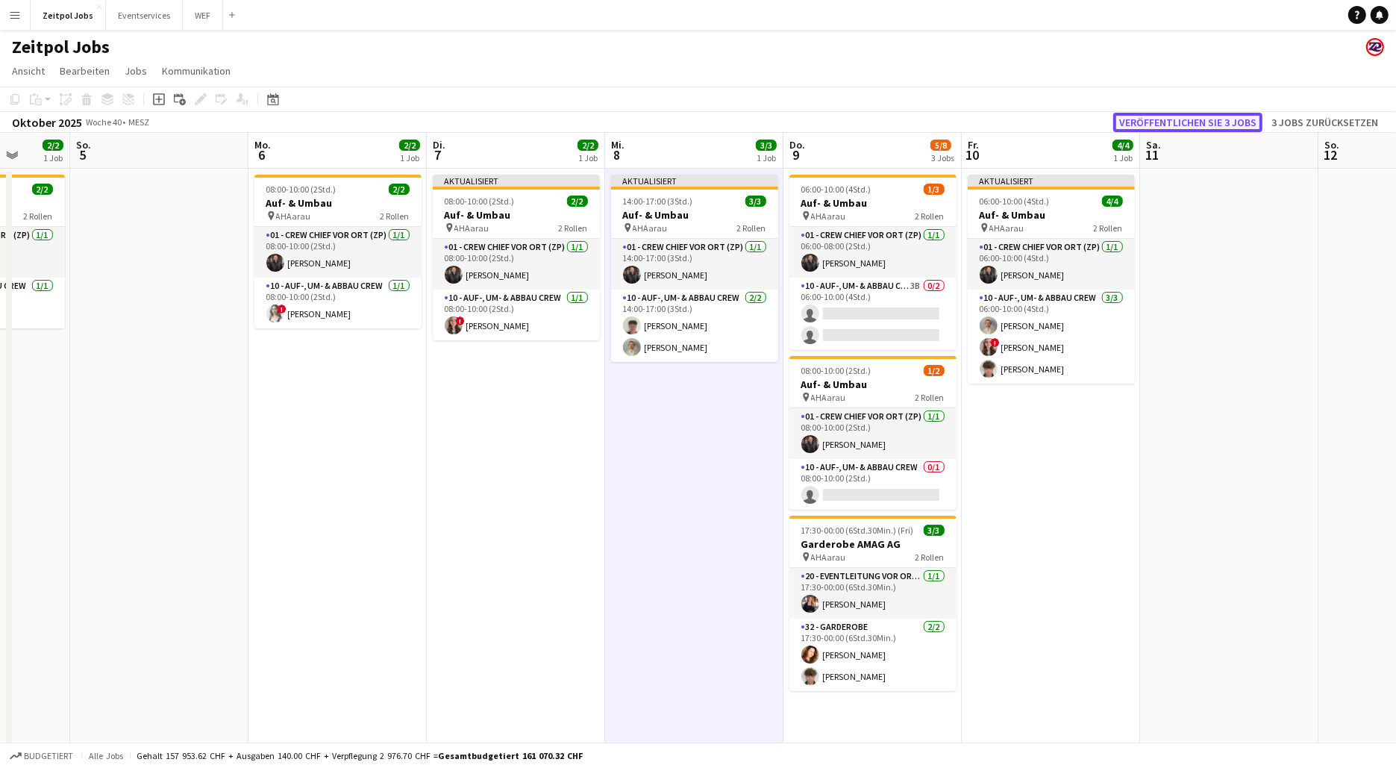
click at [1173, 129] on button "Veröffentlichen Sie 3 Jobs" at bounding box center [1187, 122] width 149 height 19
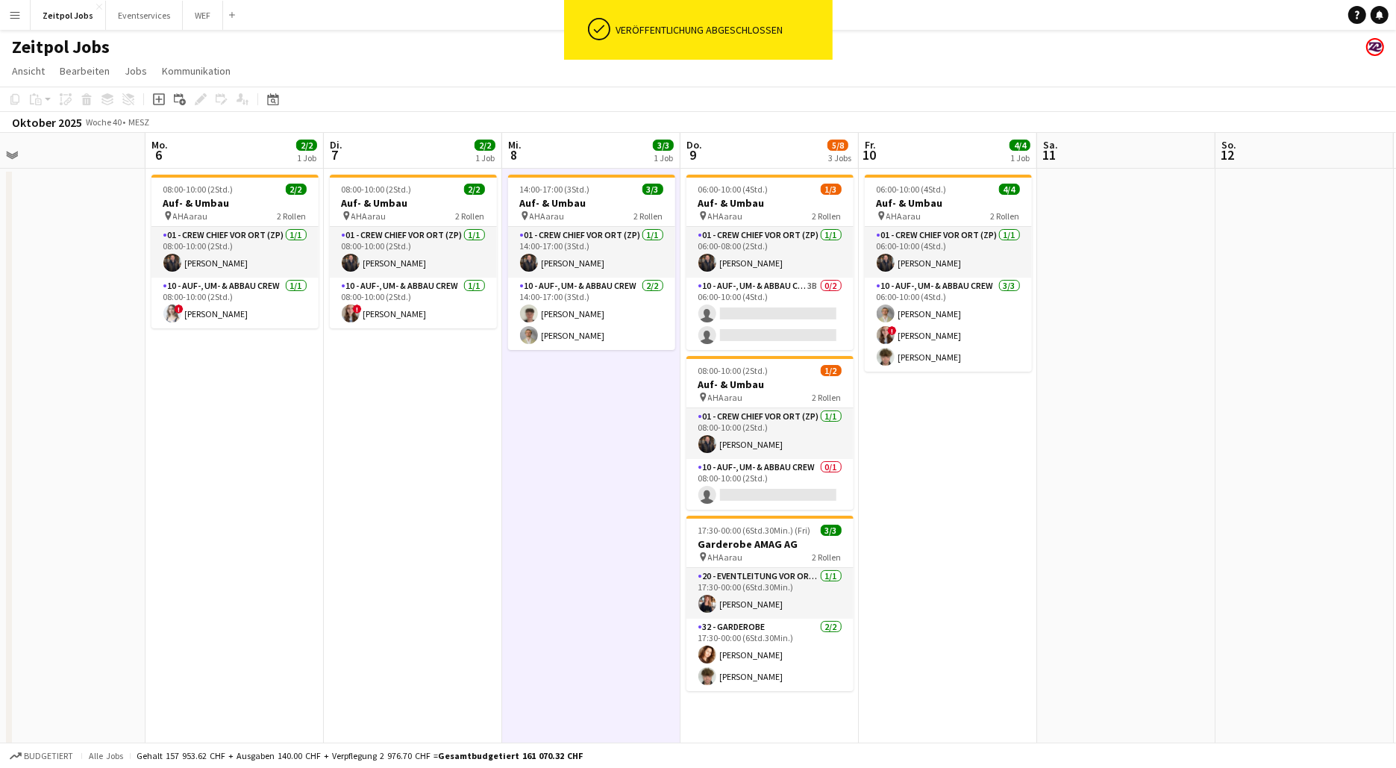
scroll to position [0, 451]
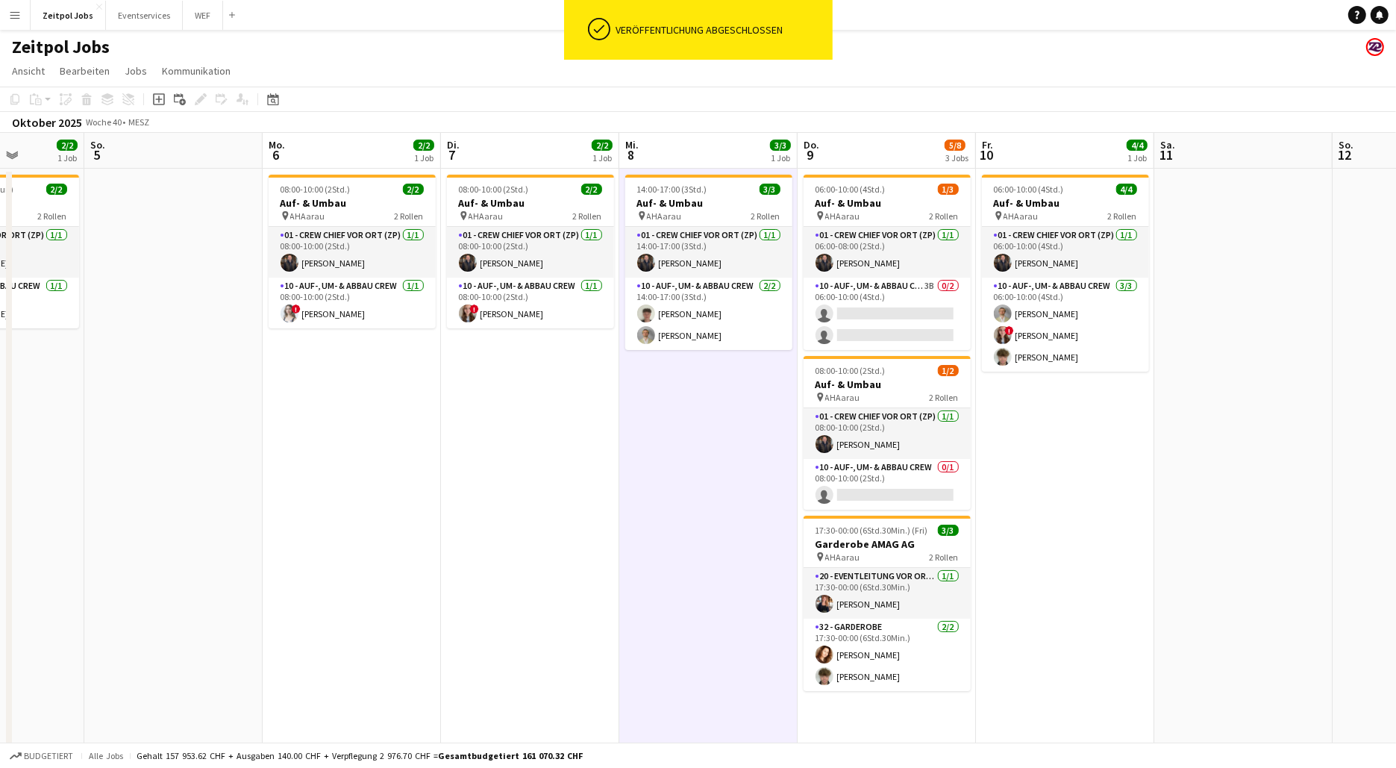
drag, startPoint x: 337, startPoint y: 492, endPoint x: 351, endPoint y: 459, distance: 35.8
click at [351, 460] on app-calendar-viewport "Do. 2 2/2 1 Job Fr. 3 Sa. 4 2/2 1 Job So. 5 Mo. 6 2/2 1 Job Di. 7 2/2 1 Job Mi.…" at bounding box center [698, 461] width 1396 height 657
